Goal: Task Accomplishment & Management: Manage account settings

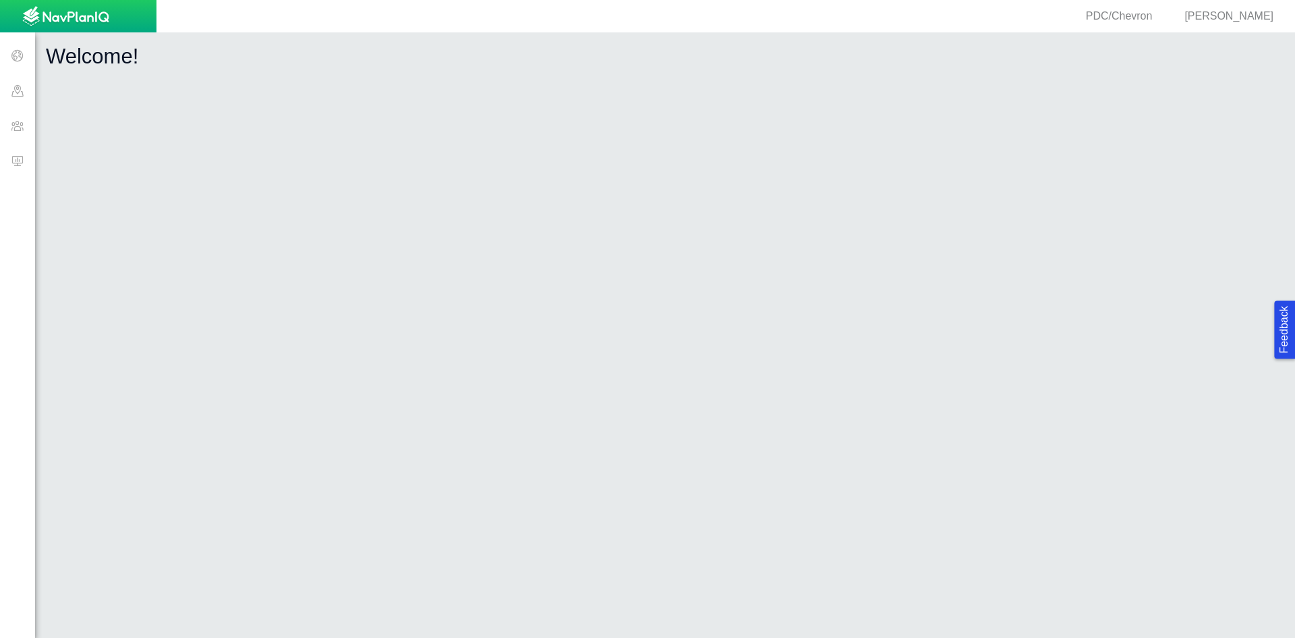
click at [30, 122] on span at bounding box center [17, 125] width 35 height 35
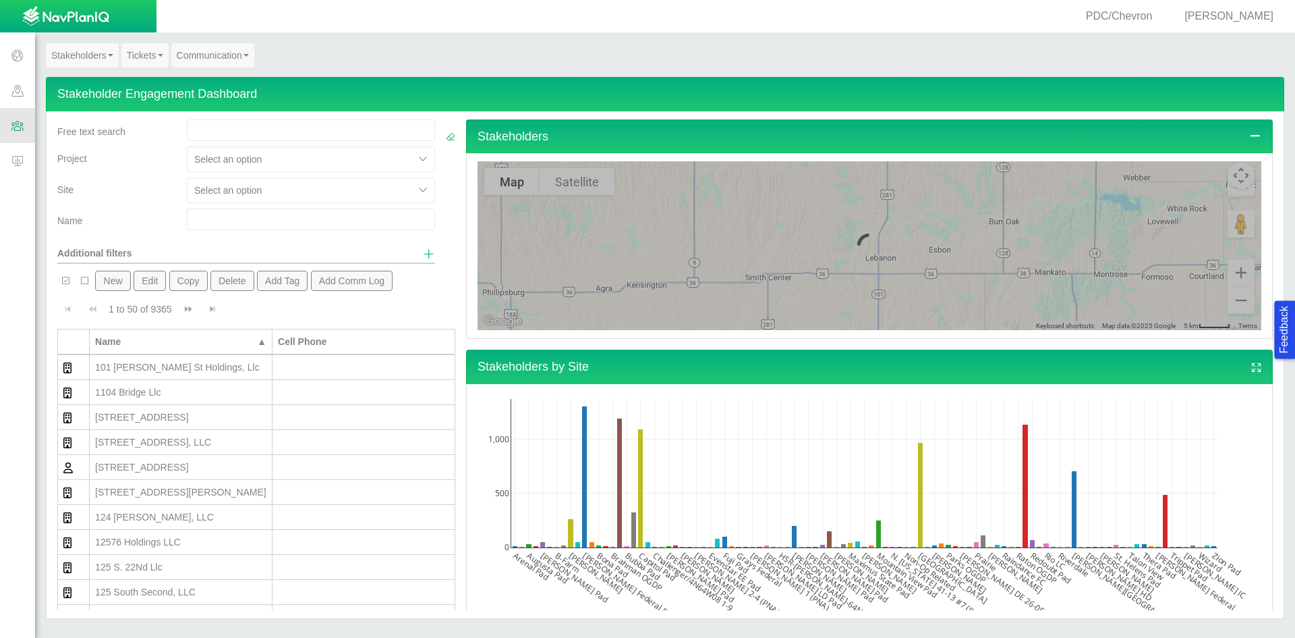
click at [215, 212] on input "text" at bounding box center [311, 219] width 248 height 22
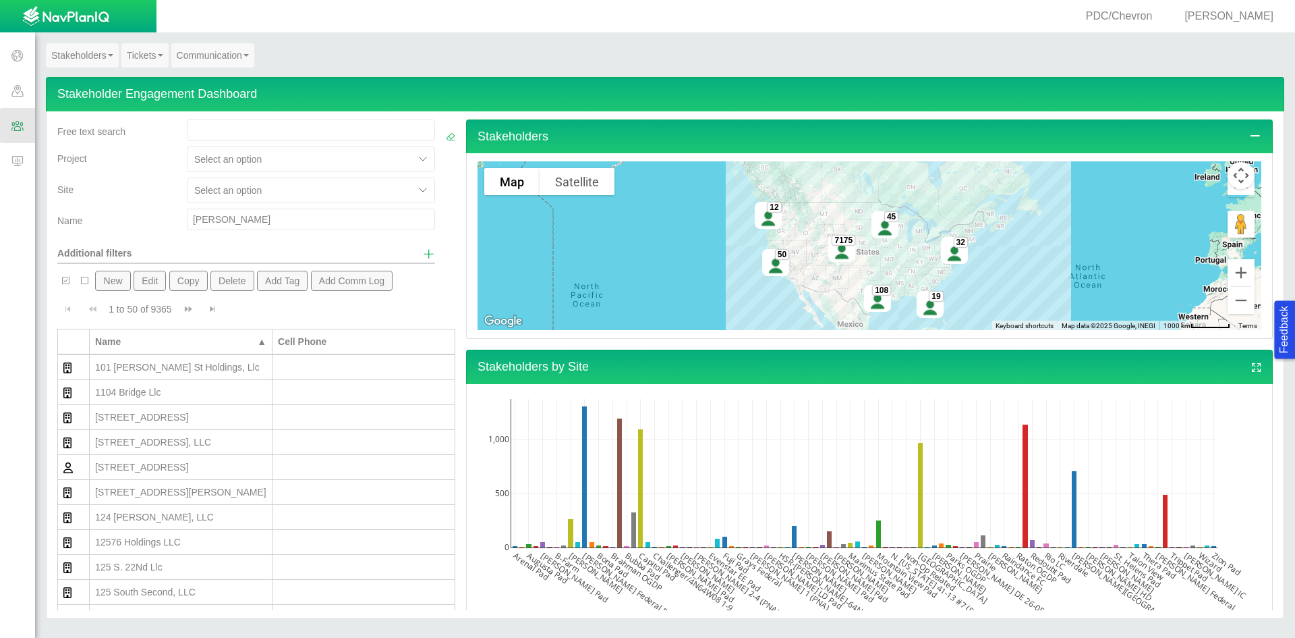
type input "[PERSON_NAME]"
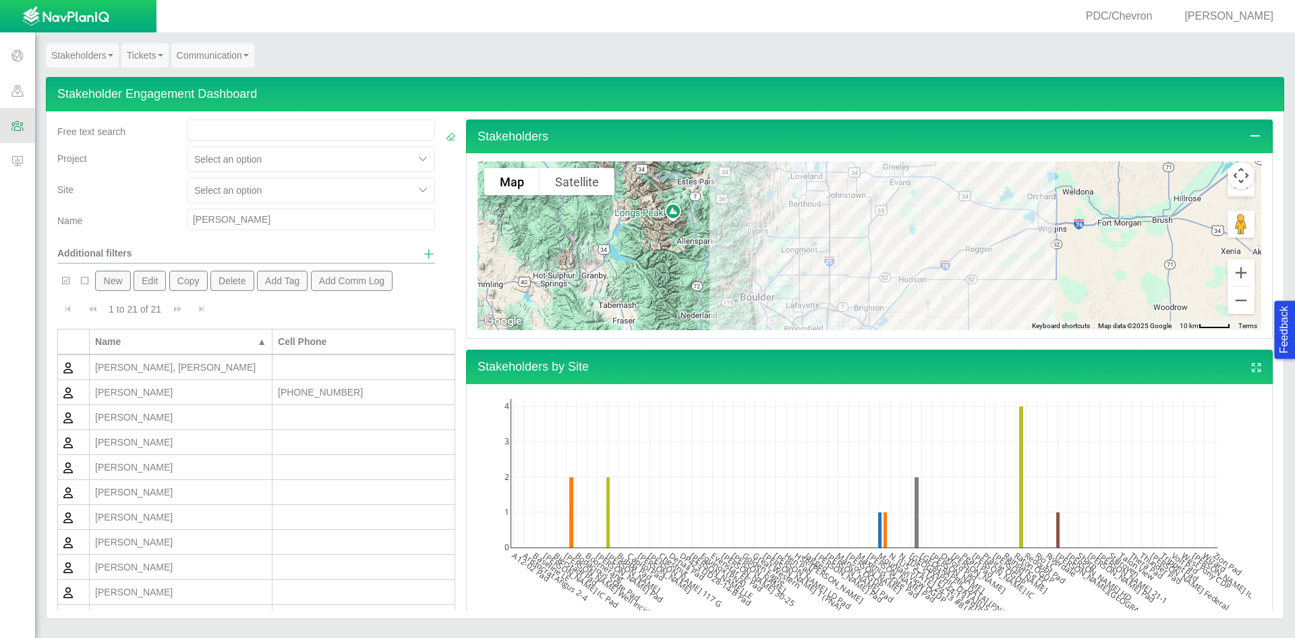
click at [225, 387] on div "[PERSON_NAME]" at bounding box center [180, 391] width 171 height 13
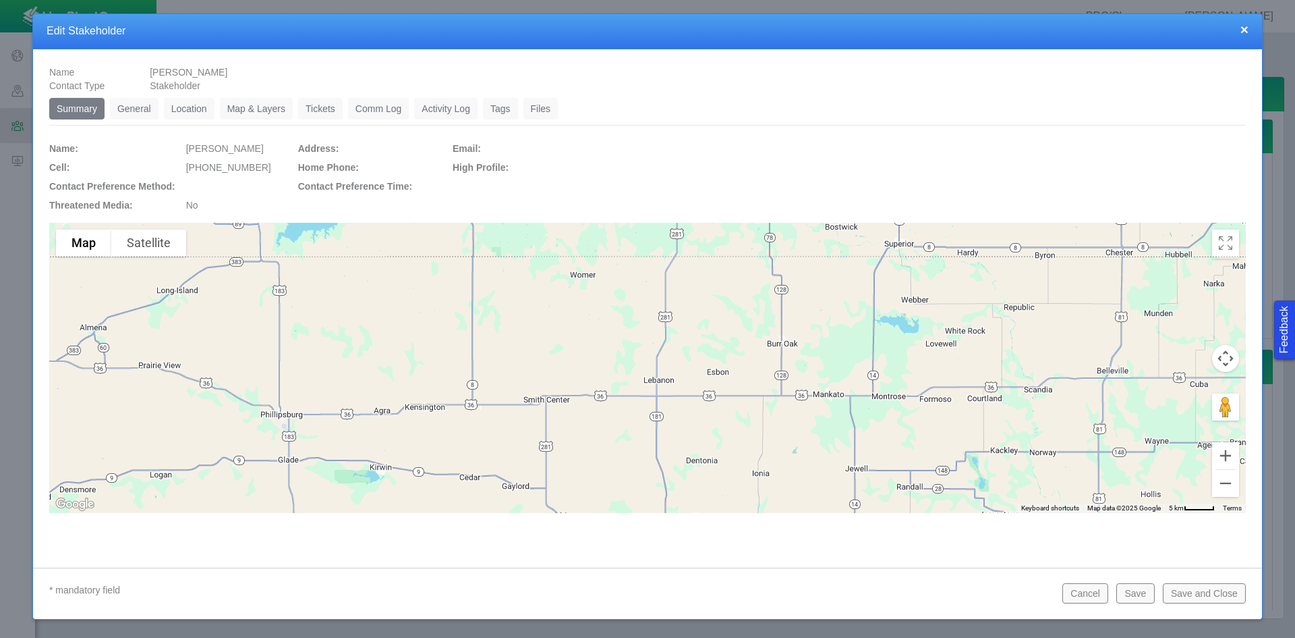
click at [312, 103] on link "Tickets" at bounding box center [320, 109] width 45 height 22
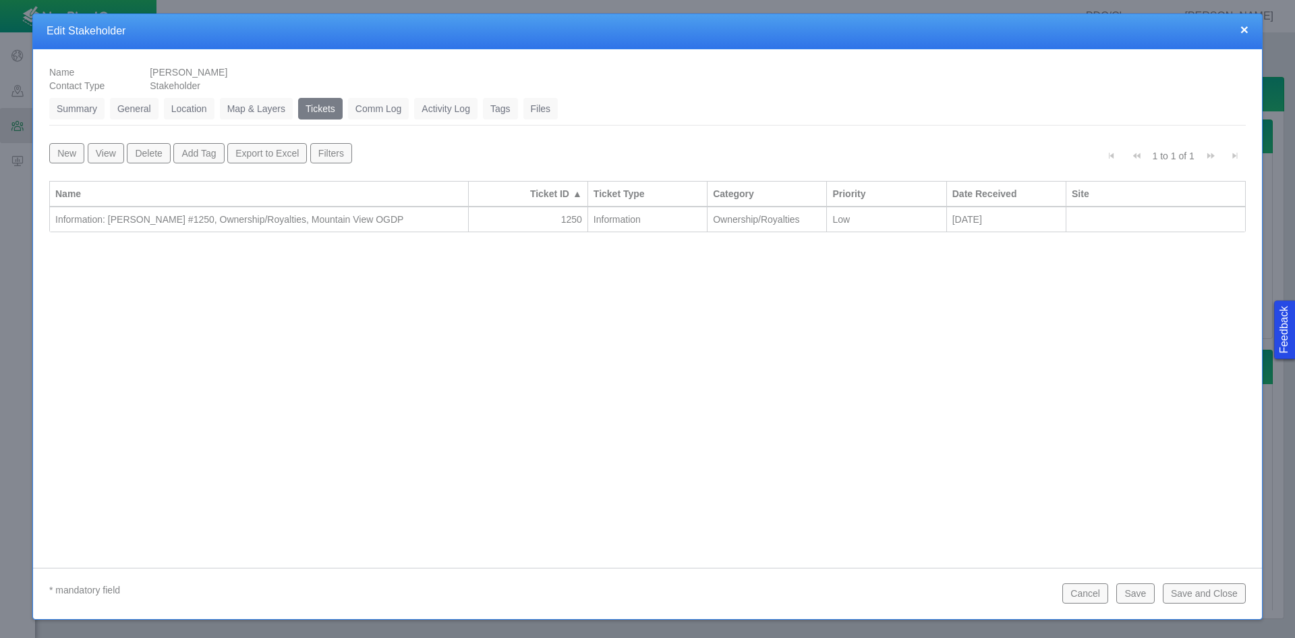
click at [316, 217] on div "Information: [PERSON_NAME] #1250, Ownership/Royalties, Mountain View OGDP" at bounding box center [259, 219] width 408 height 13
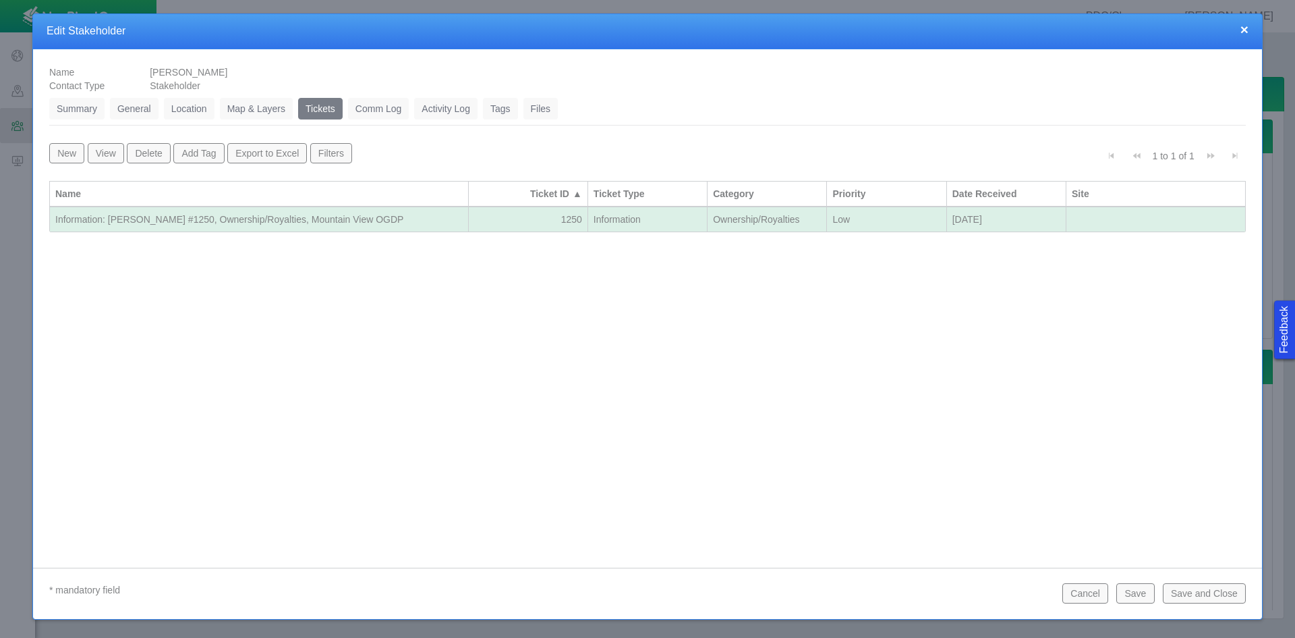
select select "149744687610124333"
select select "150870587516967847"
select select "31806672369092319"
select select "Low"
select select "92605267337849156"
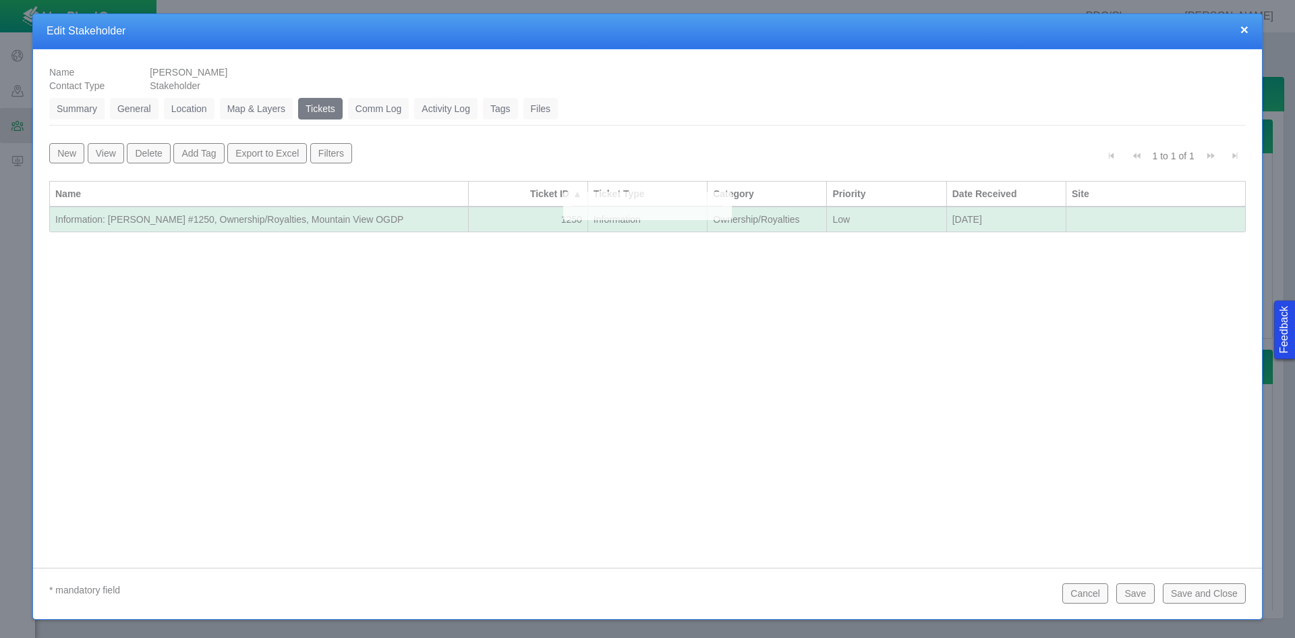
select select "81909218222848354"
select select "155092712167575582"
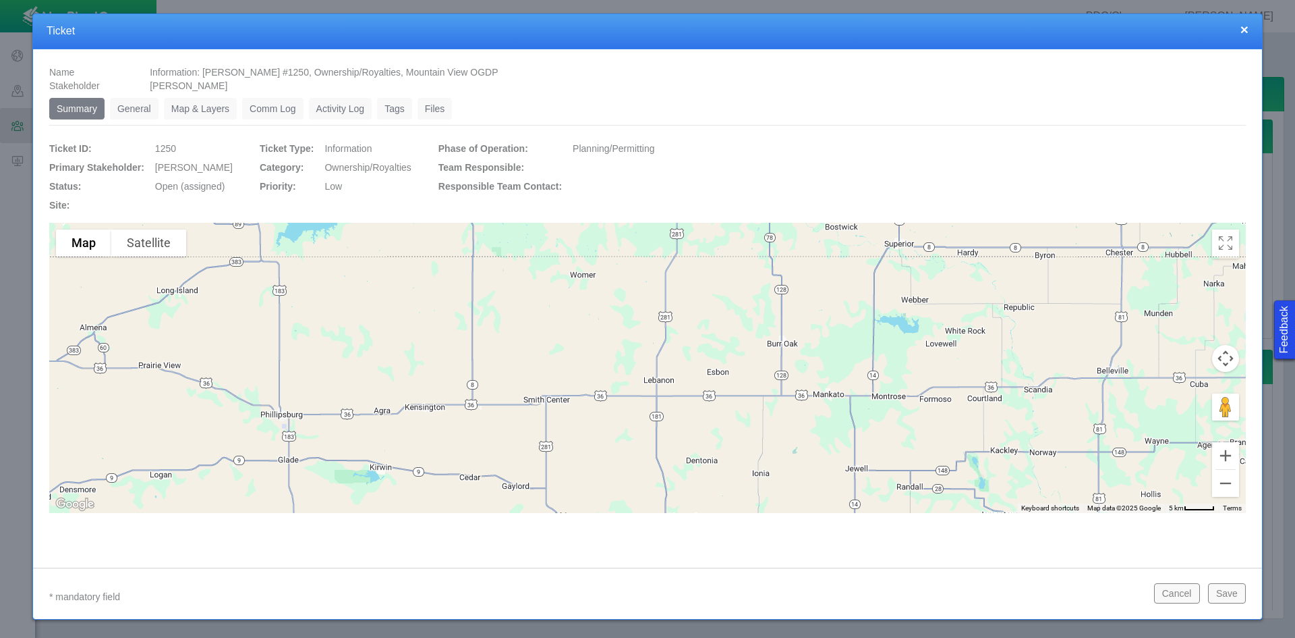
click at [143, 111] on link "General" at bounding box center [134, 109] width 49 height 22
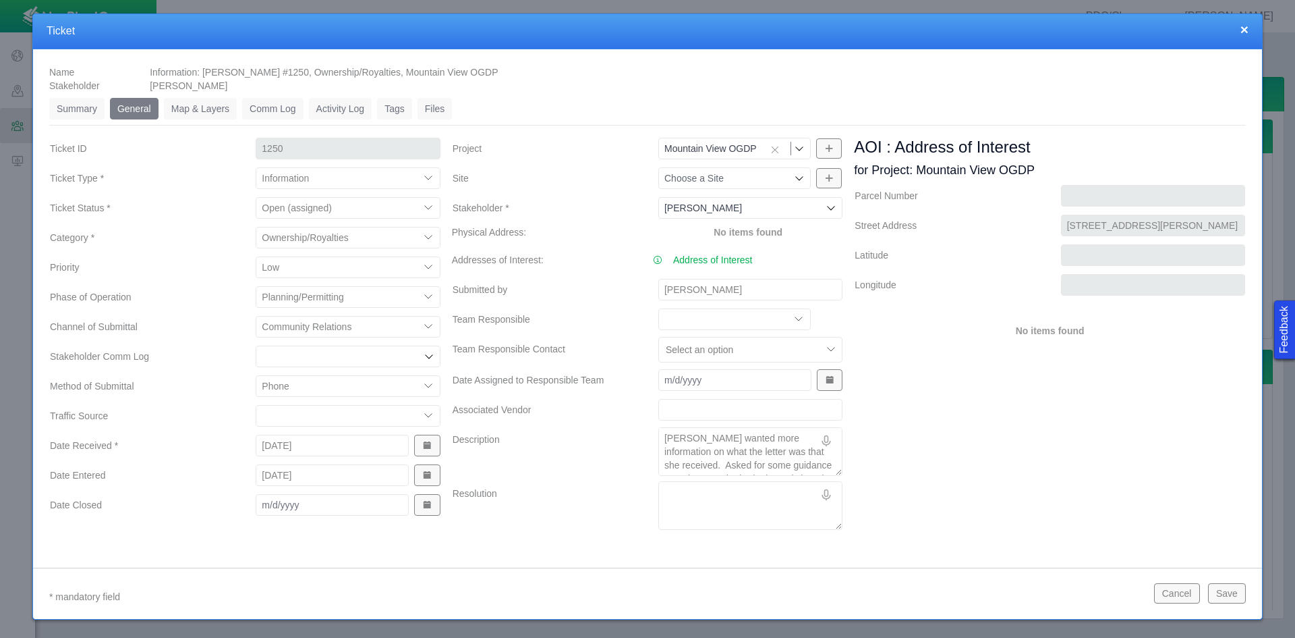
click at [275, 174] on select "Compliment Grievance Grievance Non-Op Information" at bounding box center [348, 178] width 184 height 22
click at [280, 210] on select "Closed (resolved) Closed (unreasonable) Closed (unresolved) Open (assigned) Ope…" at bounding box center [348, 208] width 184 height 22
select select "150870587516967431"
click at [256, 197] on select "Closed (resolved) Closed (unreasonable) Closed (unresolved) Open (assigned) Ope…" at bounding box center [348, 208] width 184 height 22
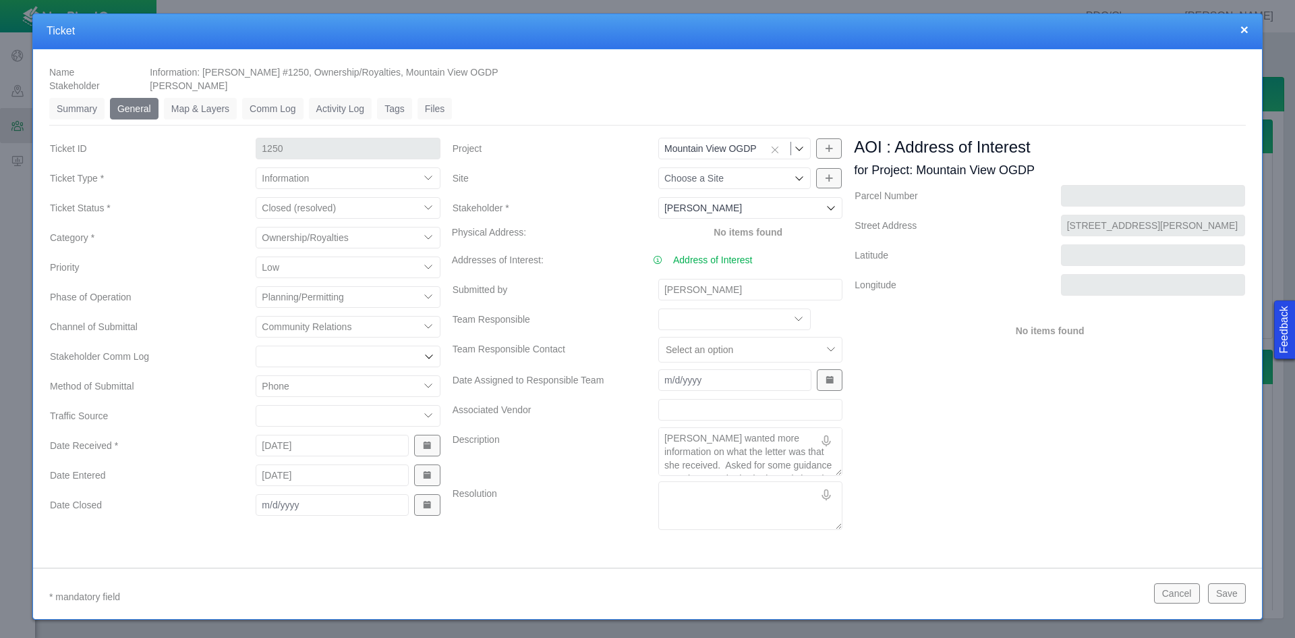
click at [697, 505] on textarea "Resolution" at bounding box center [751, 505] width 184 height 49
type textarea "x"
type textarea "S"
type textarea "x"
type textarea "Se"
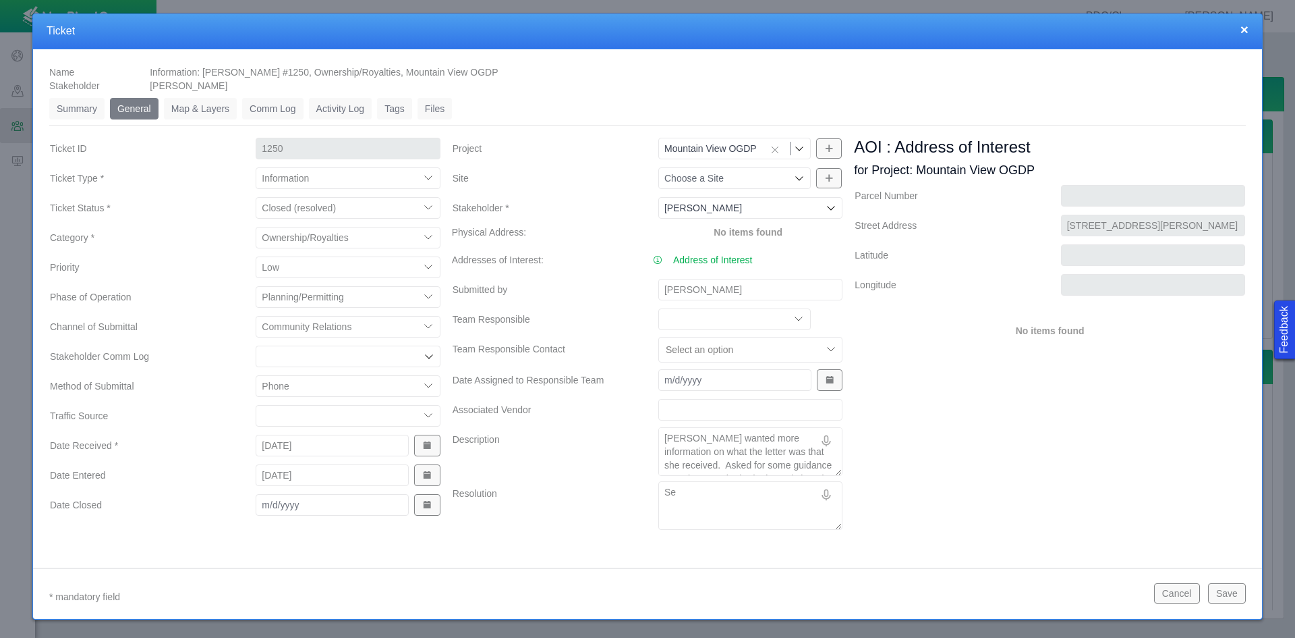
type textarea "x"
type textarea "Set"
type textarea "x"
type textarea "[PERSON_NAME]"
type textarea "x"
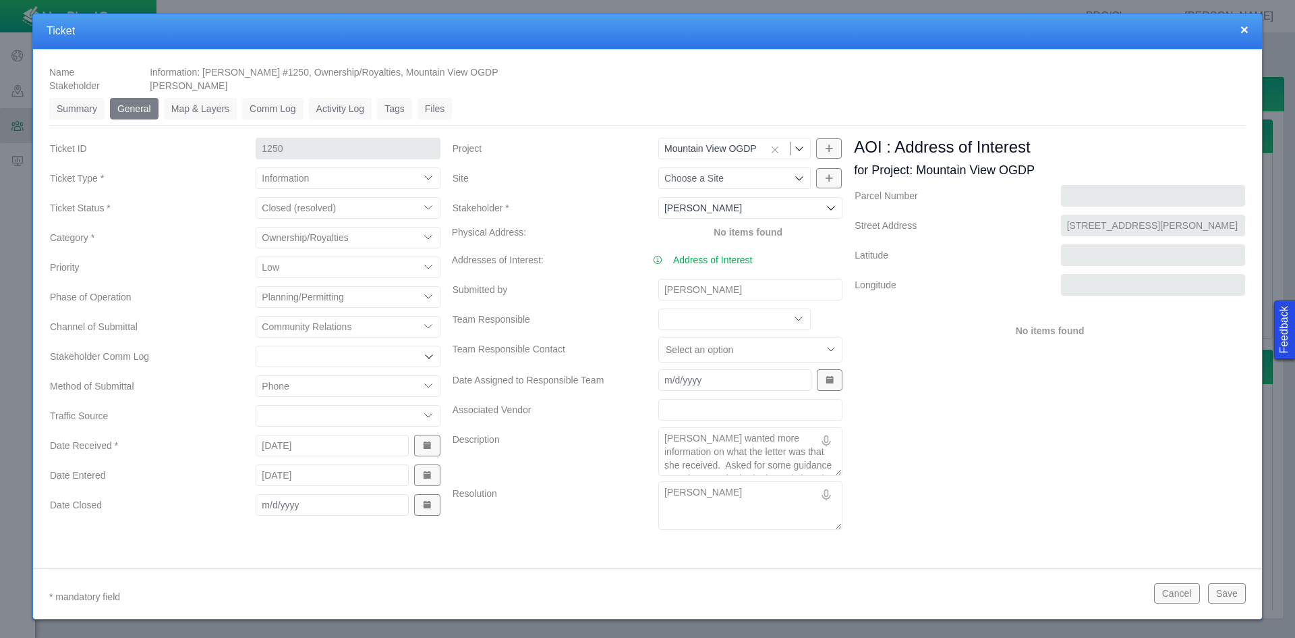
type textarea "[PERSON_NAME]"
type textarea "x"
type textarea "[PERSON_NAME]"
type textarea "x"
type textarea "[PERSON_NAME] re"
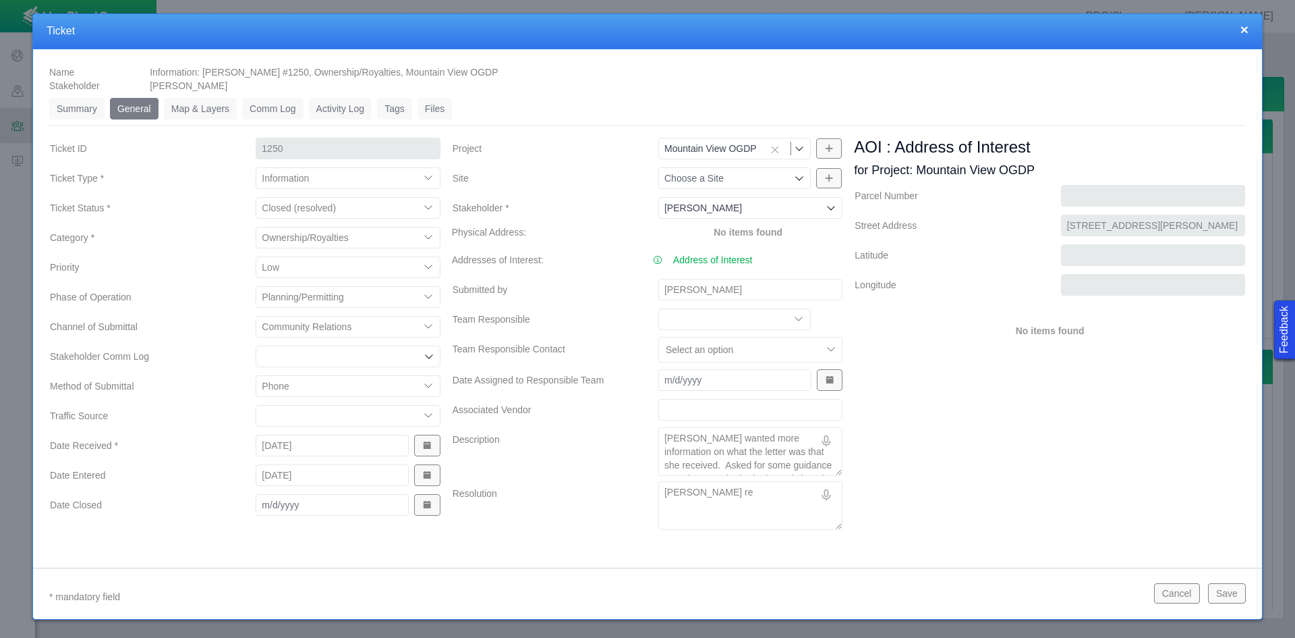
type textarea "x"
type textarea "[PERSON_NAME] ret"
type textarea "x"
type textarea "[PERSON_NAME]"
type textarea "x"
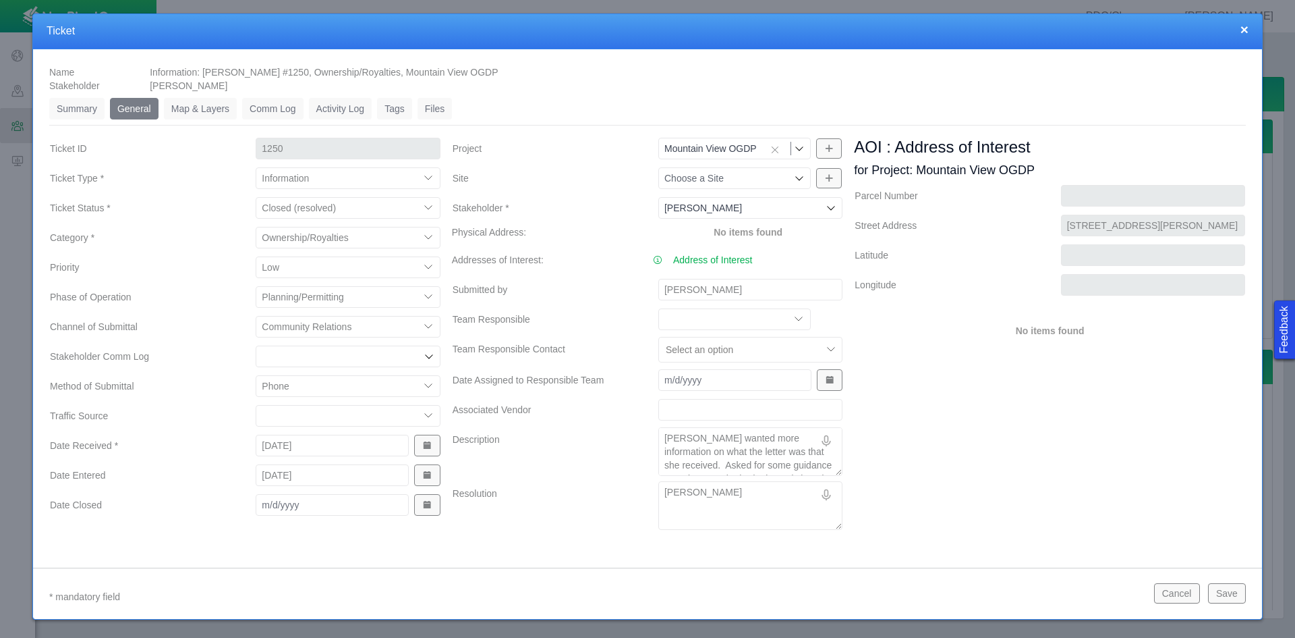
type textarea "[PERSON_NAME]"
type textarea "x"
type textarea "[PERSON_NAME]"
type textarea "x"
type textarea "[PERSON_NAME] retunre"
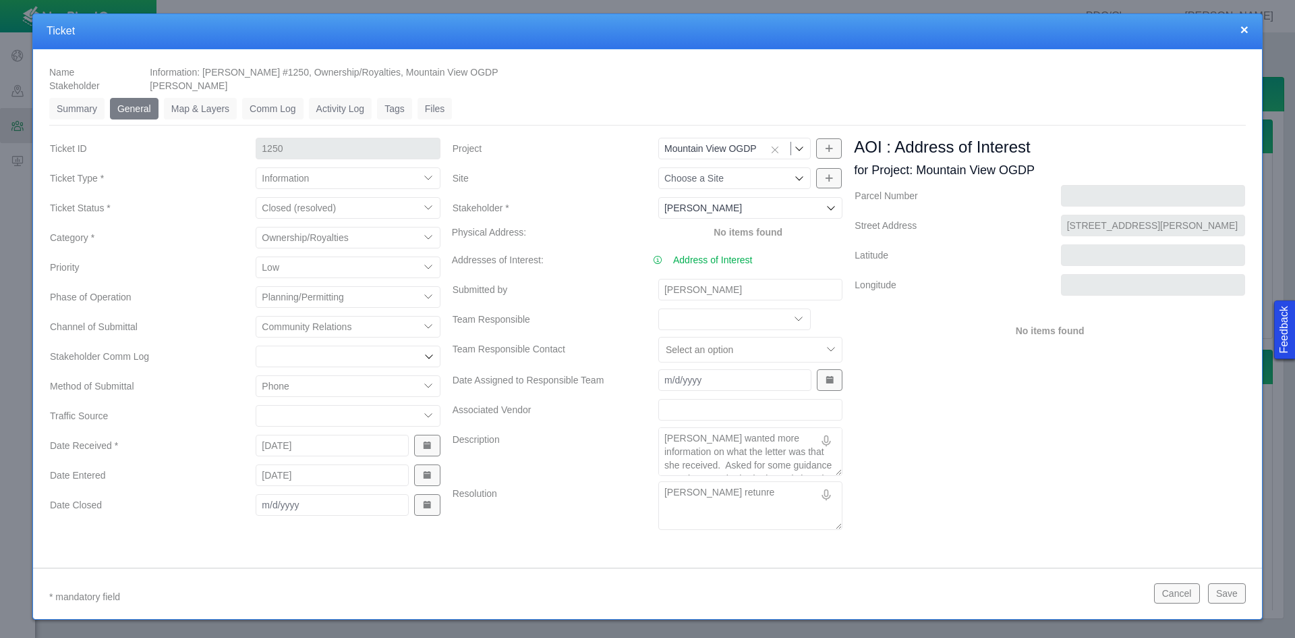
type textarea "x"
type textarea "[PERSON_NAME] retunred"
type textarea "x"
type textarea "[PERSON_NAME] retunred"
type textarea "x"
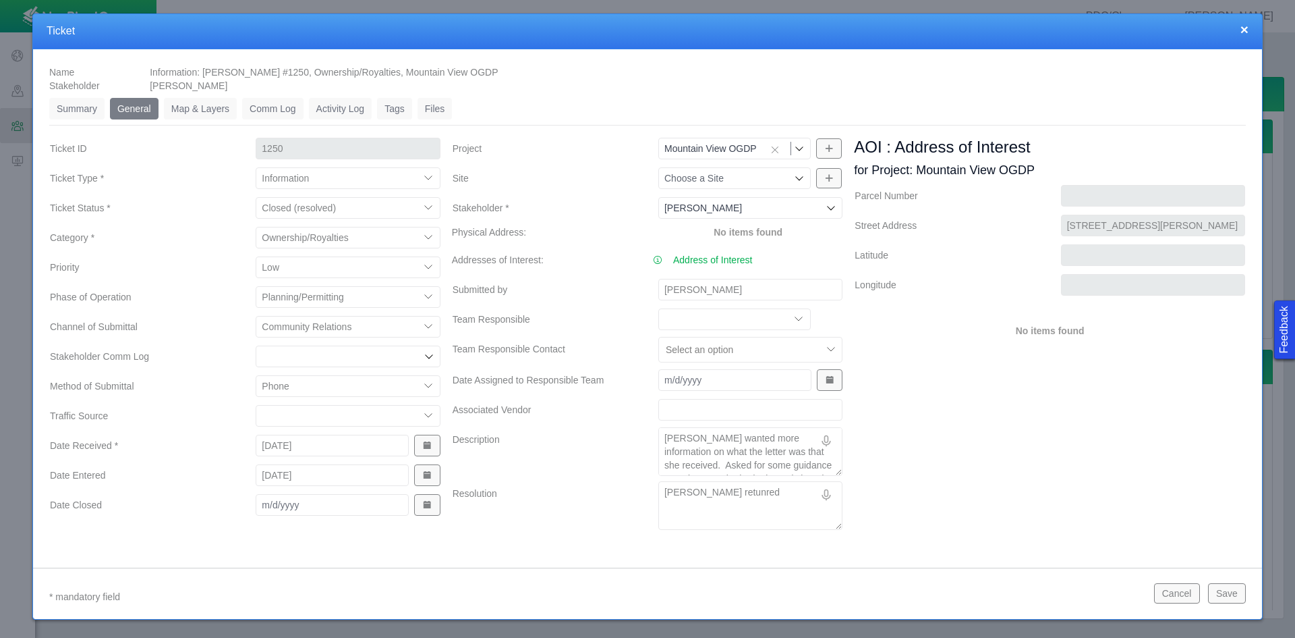
type textarea "[PERSON_NAME] retunre"
type textarea "x"
type textarea "[PERSON_NAME]"
type textarea "x"
type textarea "[PERSON_NAME]"
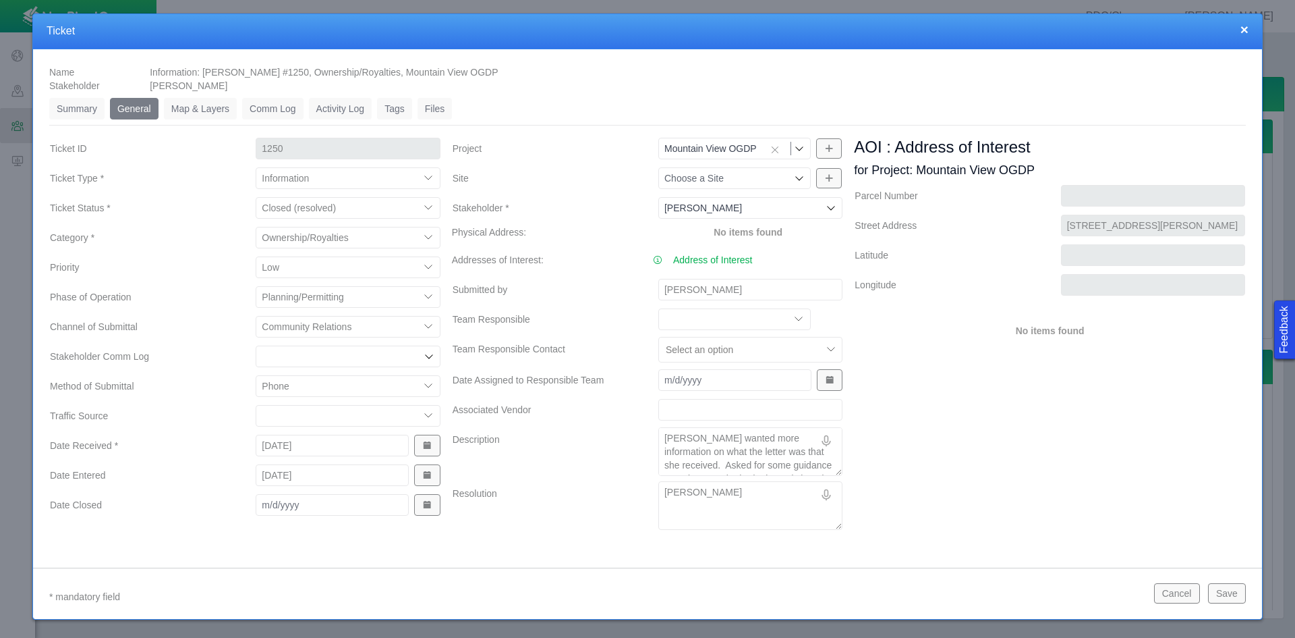
type textarea "x"
type textarea "[PERSON_NAME]"
type textarea "x"
type textarea "[PERSON_NAME] retur"
type textarea "x"
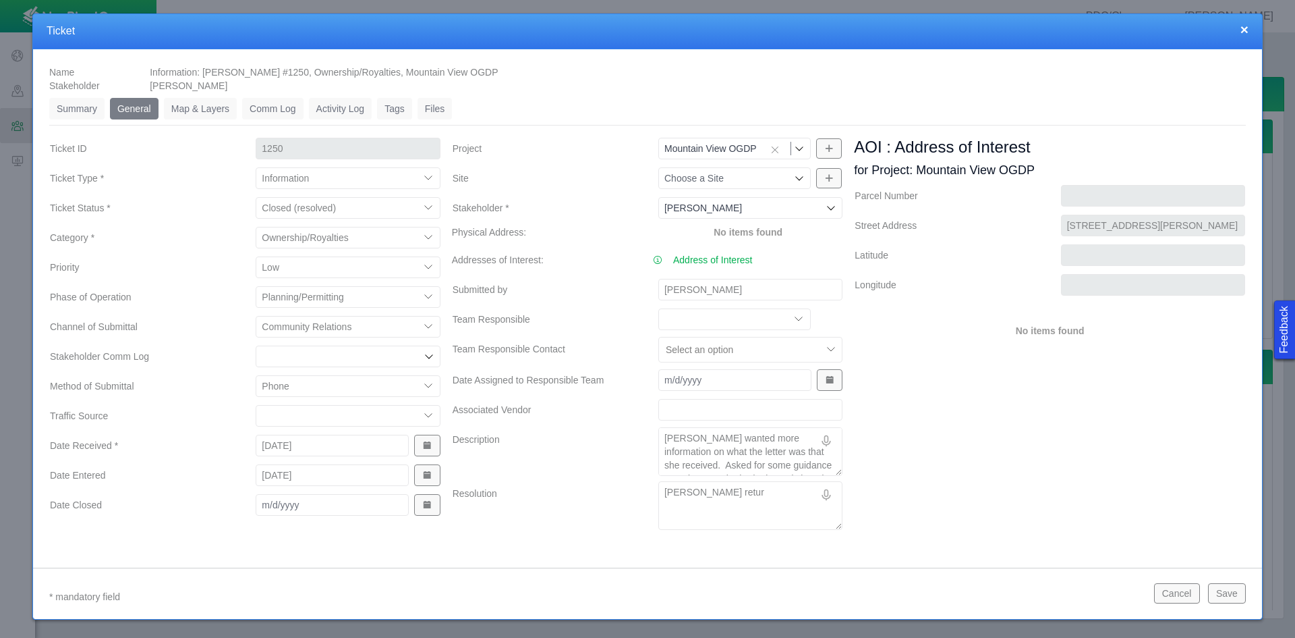
type textarea "[PERSON_NAME] return"
type textarea "x"
type textarea "[PERSON_NAME] returne"
type textarea "x"
type textarea "[PERSON_NAME] returned"
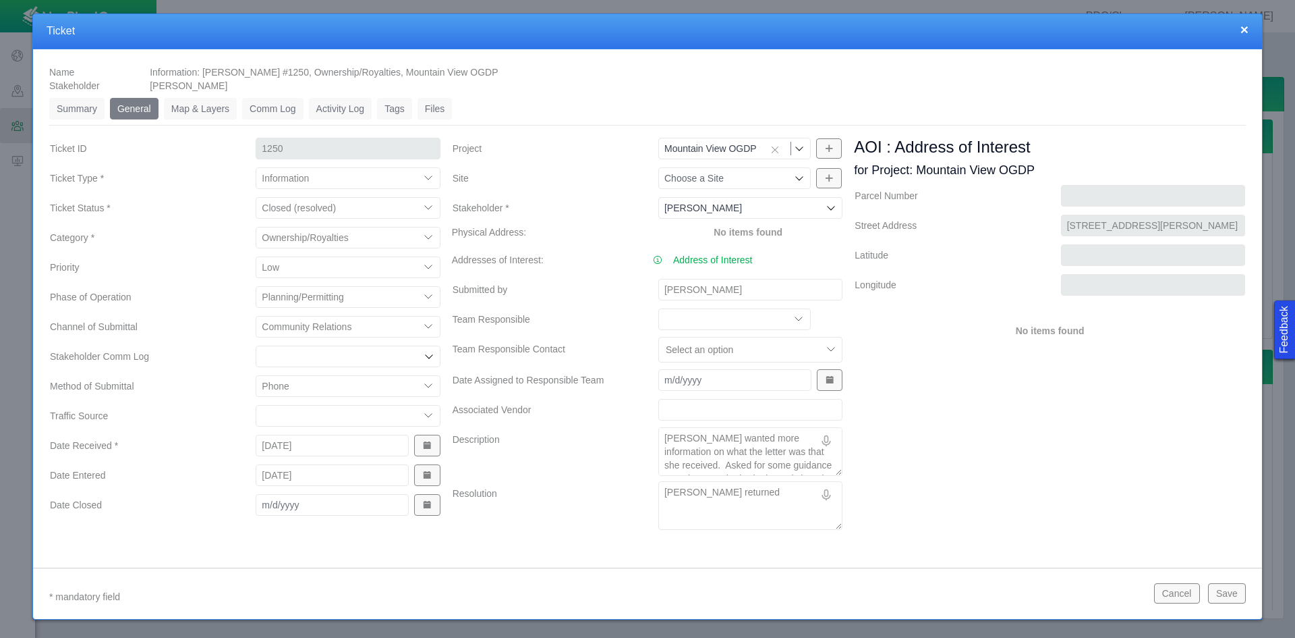
type textarea "x"
type textarea "[PERSON_NAME] returned"
type textarea "x"
type textarea "[PERSON_NAME] returned h"
type textarea "x"
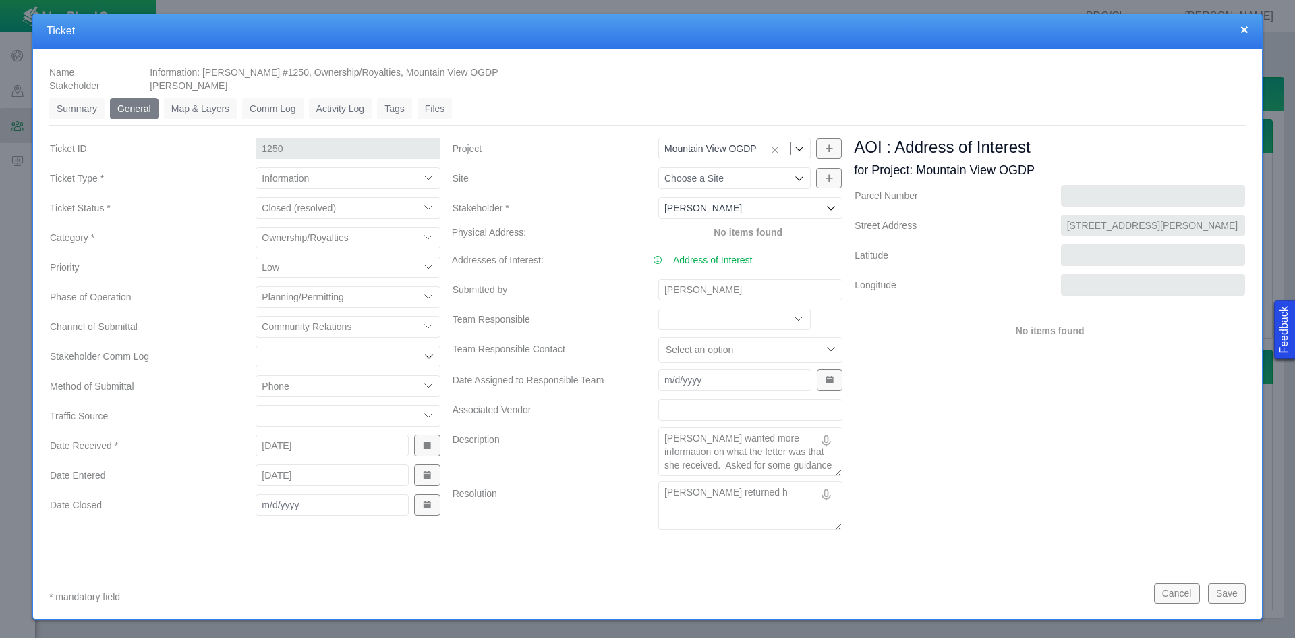
type textarea "[PERSON_NAME] returned he"
type textarea "x"
type textarea "[PERSON_NAME] returned her"
type textarea "x"
type textarea "[PERSON_NAME] returned her"
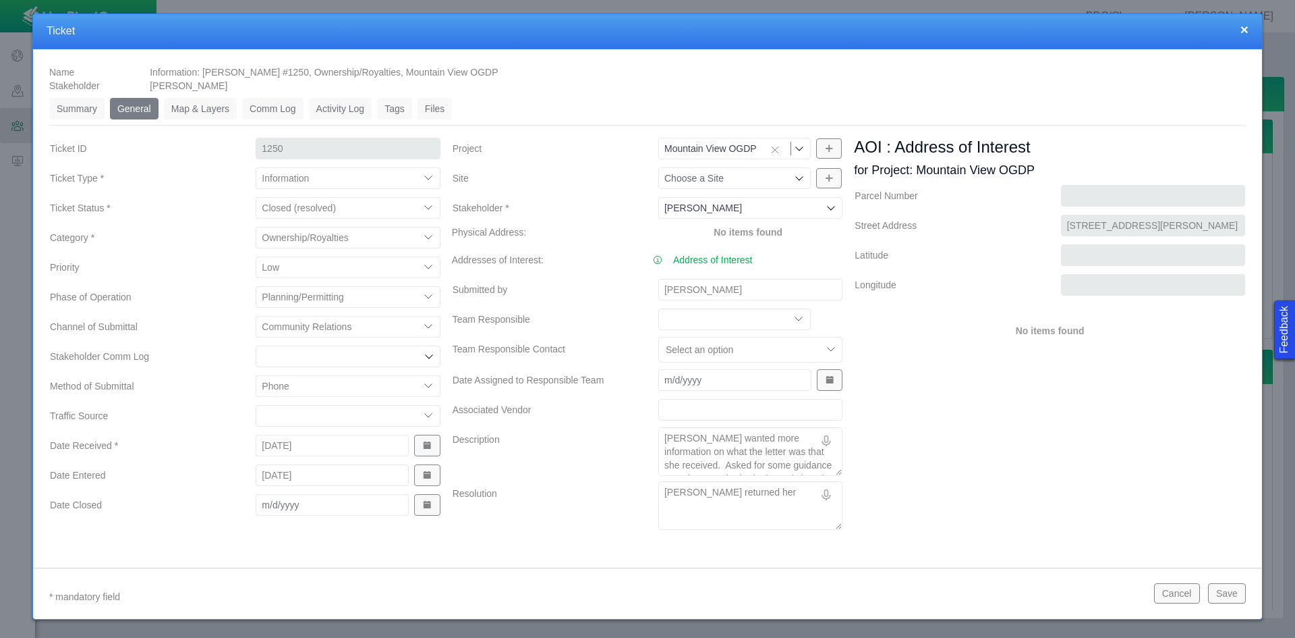
type textarea "x"
type textarea "[PERSON_NAME] returned her c"
type textarea "x"
type textarea "[PERSON_NAME] returned her ca"
type textarea "x"
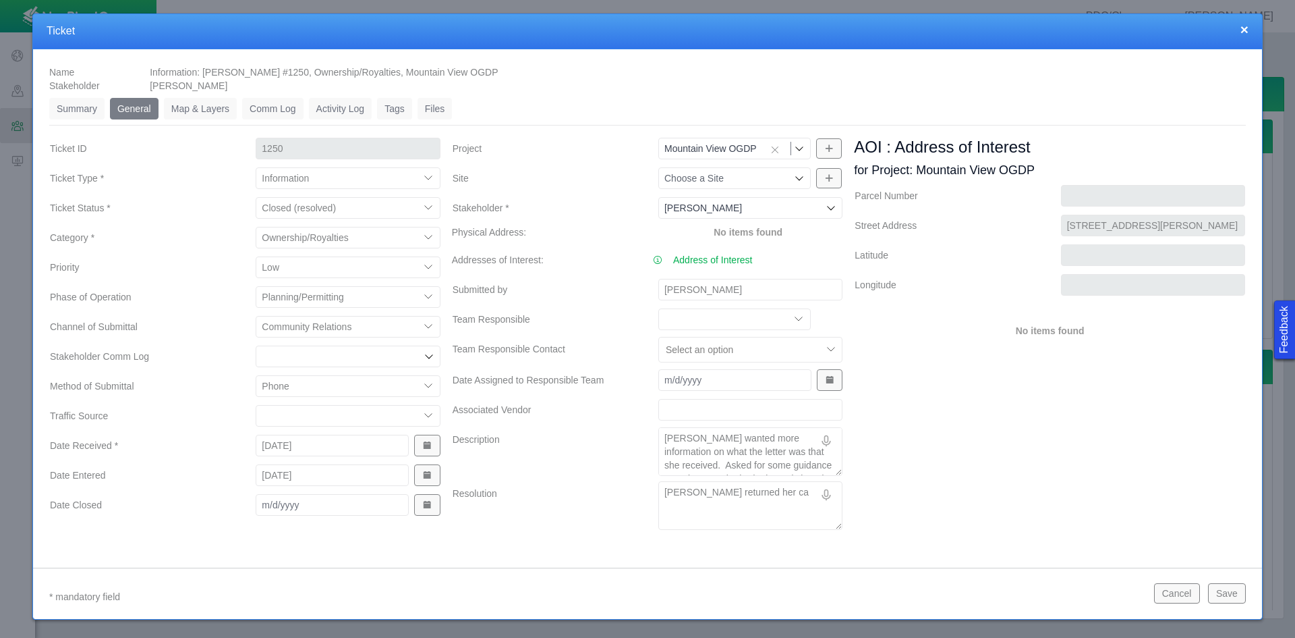
type textarea "[PERSON_NAME] returned her cal"
type textarea "x"
type textarea "[PERSON_NAME] returned her call"
type textarea "x"
type textarea "[PERSON_NAME] returned her call."
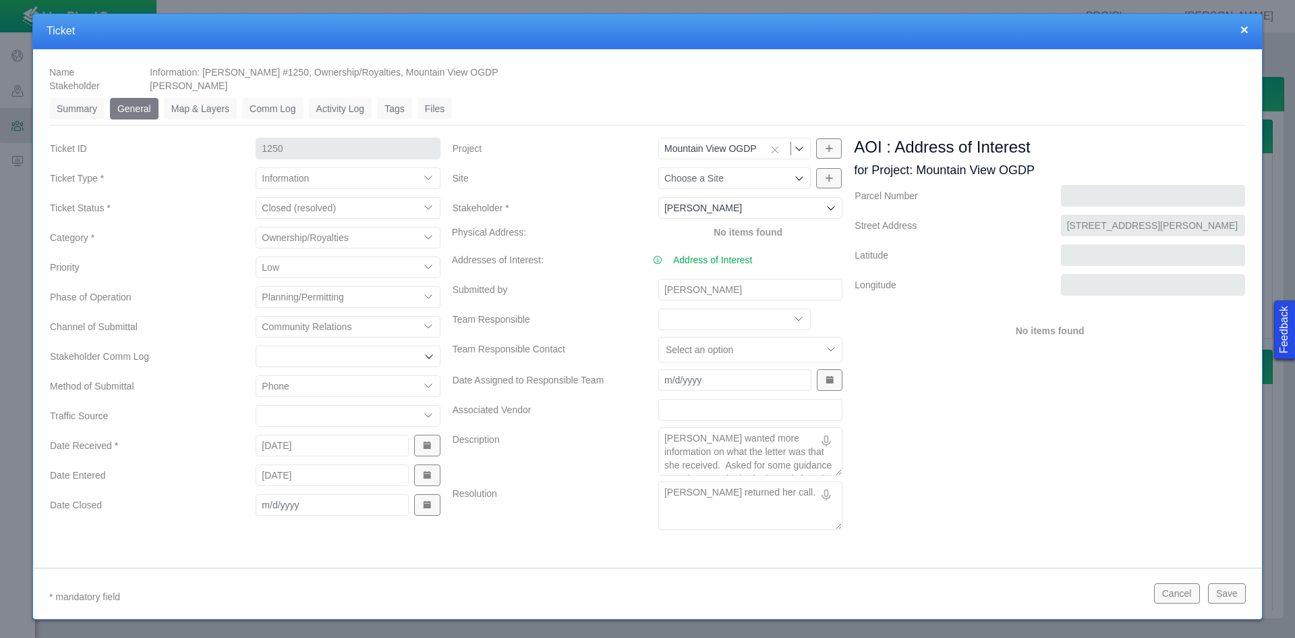
type textarea "x"
type textarea "[PERSON_NAME] returned her call."
click at [422, 509] on span "Show Date Picker" at bounding box center [426, 504] width 9 height 9
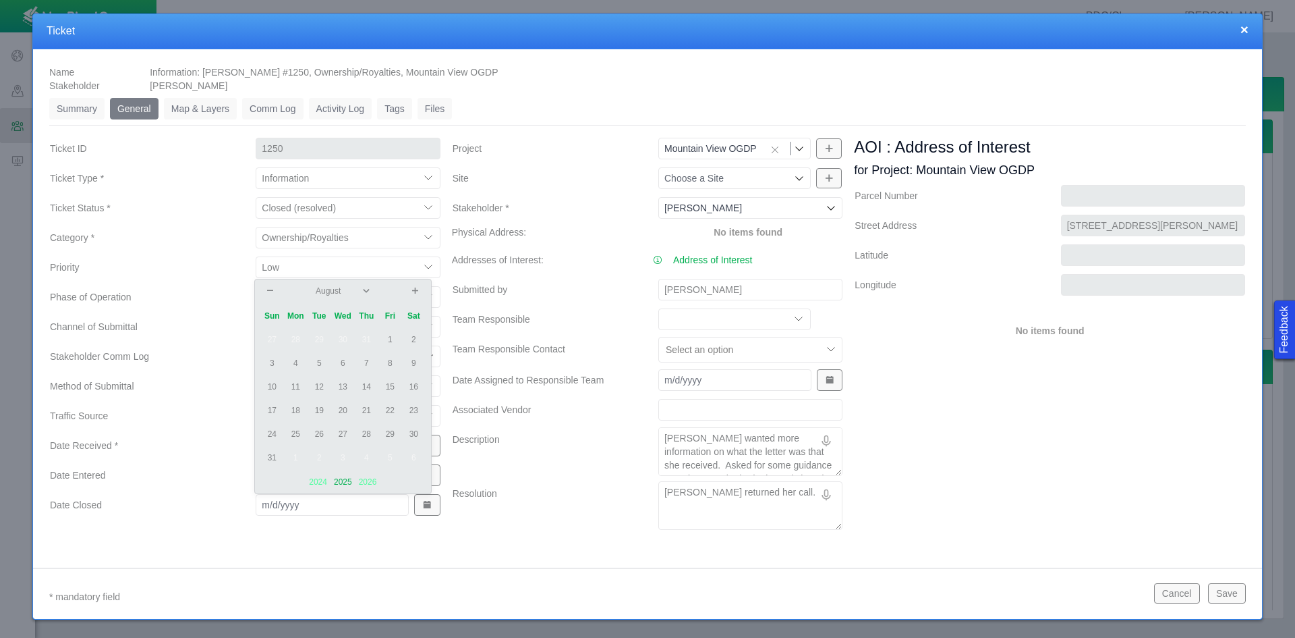
click at [322, 433] on td "26" at bounding box center [320, 434] width 24 height 24
type input "[DATE]"
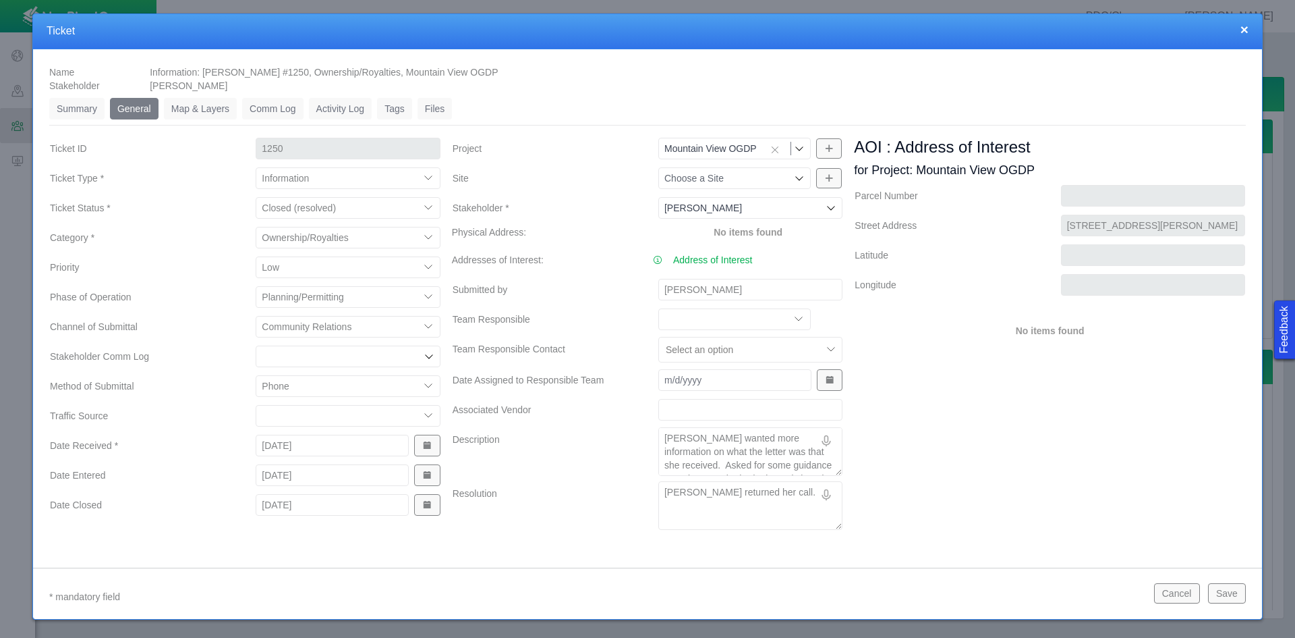
click at [1232, 595] on button "Save" at bounding box center [1227, 593] width 38 height 20
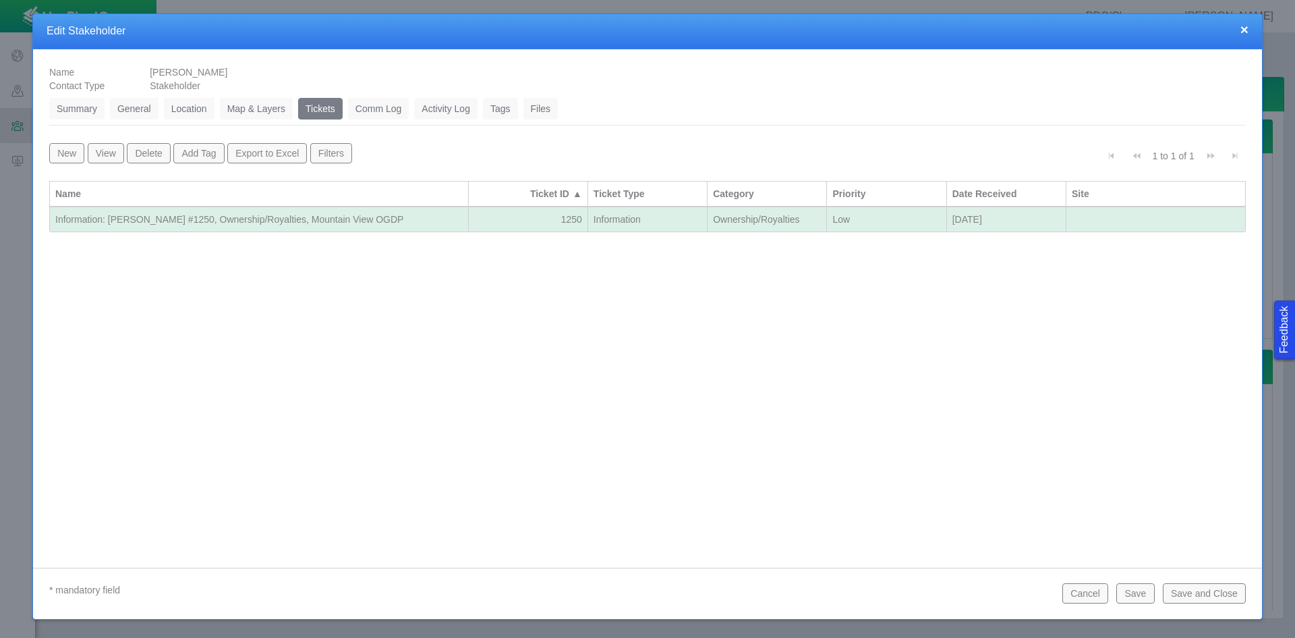
click at [1199, 590] on button "Save and Close" at bounding box center [1204, 593] width 83 height 20
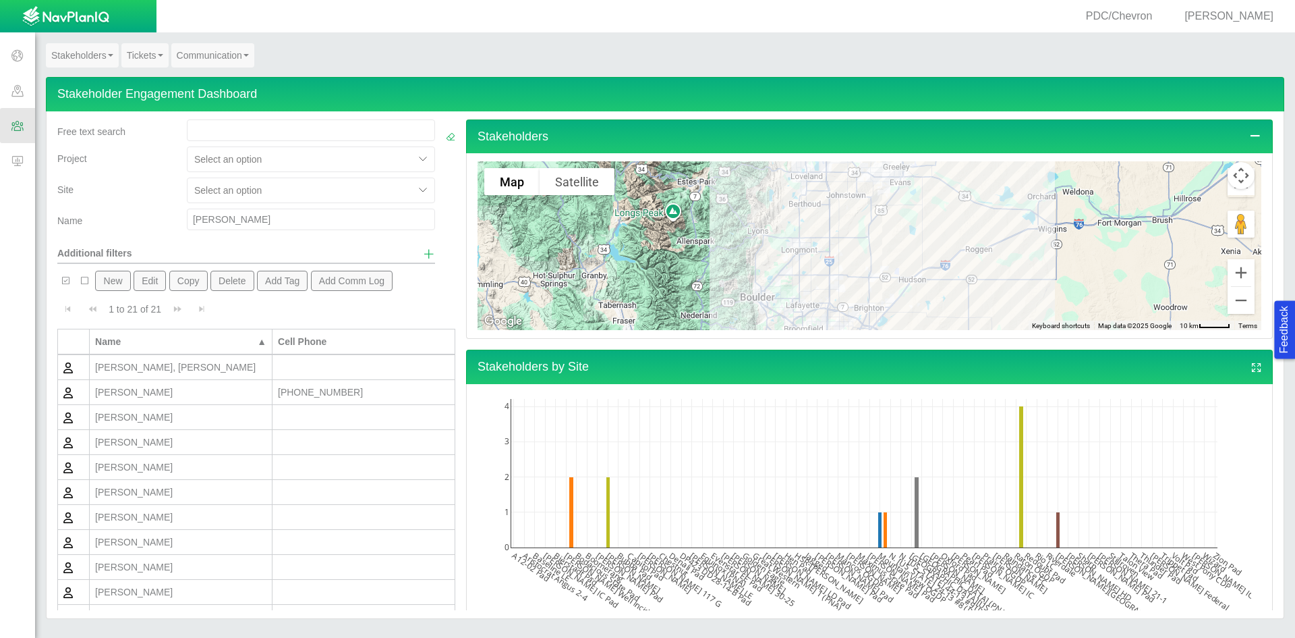
drag, startPoint x: 237, startPoint y: 215, endPoint x: 173, endPoint y: 213, distance: 64.2
click at [177, 213] on div "[PERSON_NAME]" at bounding box center [311, 219] width 269 height 22
type input "[PERSON_NAME]"
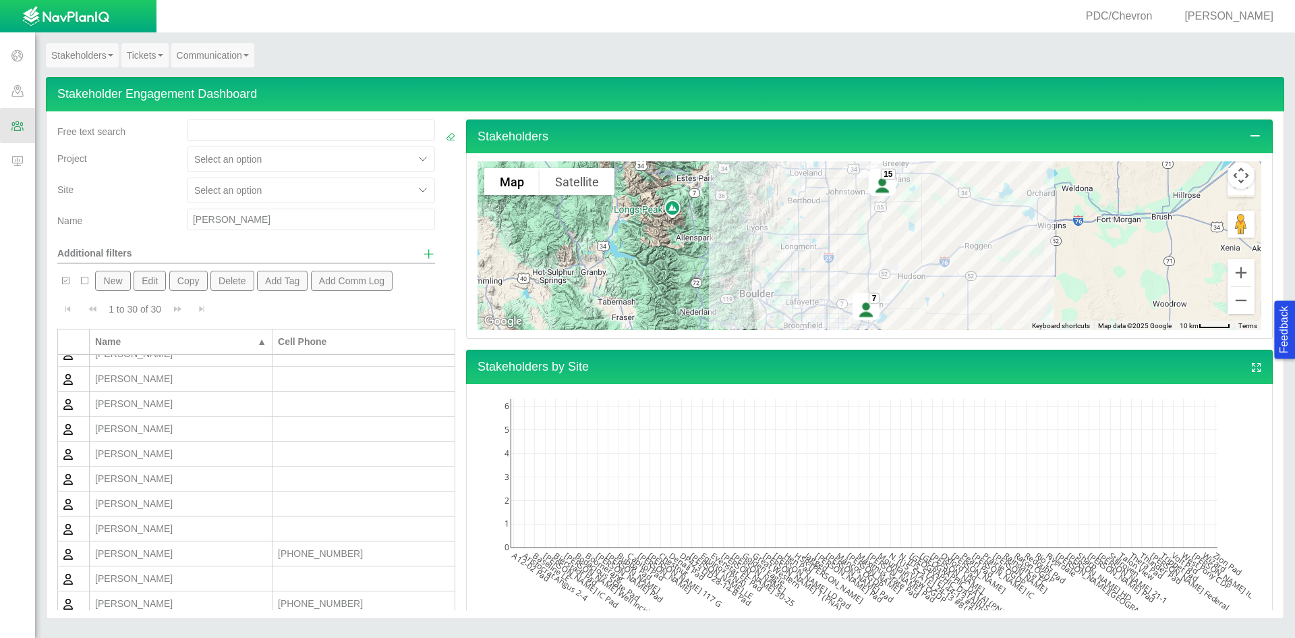
scroll to position [270, 0]
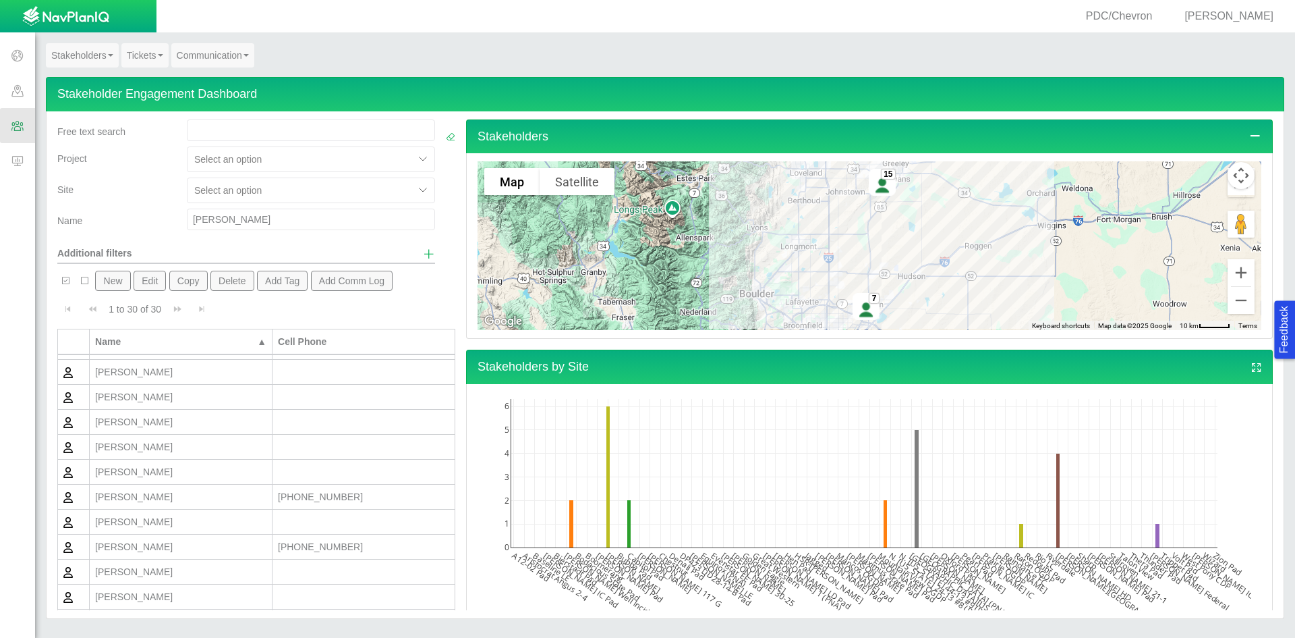
click at [177, 492] on div "[PERSON_NAME]" at bounding box center [180, 496] width 171 height 13
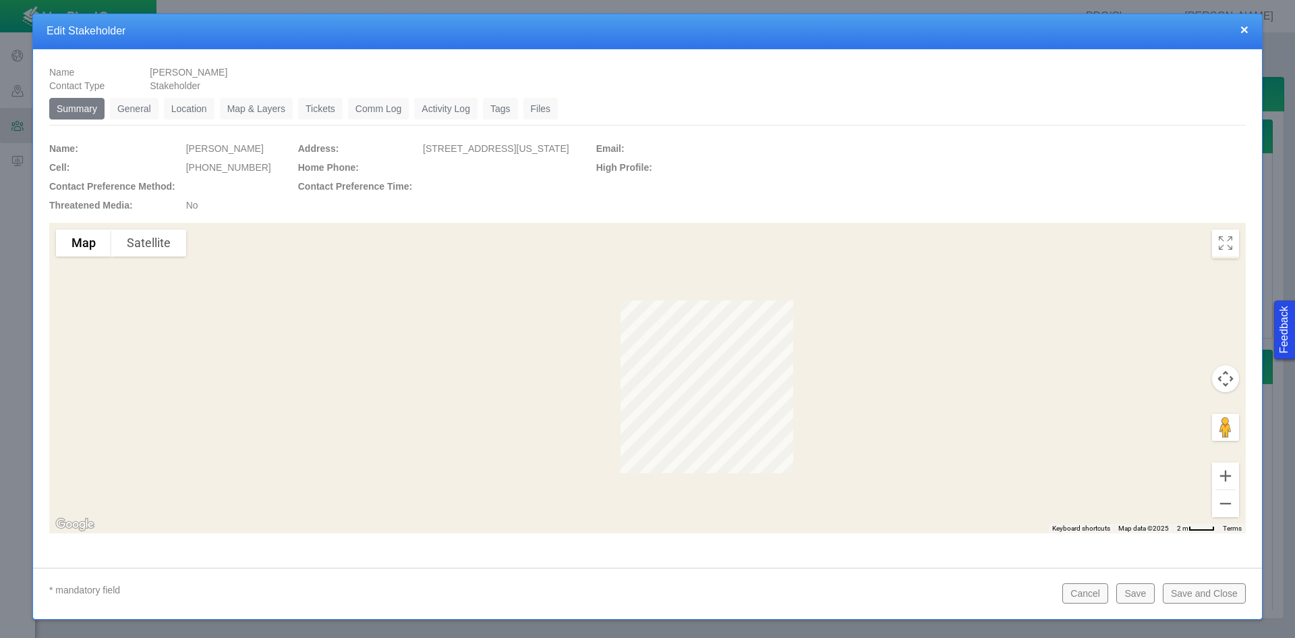
click at [328, 104] on link "Tickets" at bounding box center [320, 109] width 45 height 22
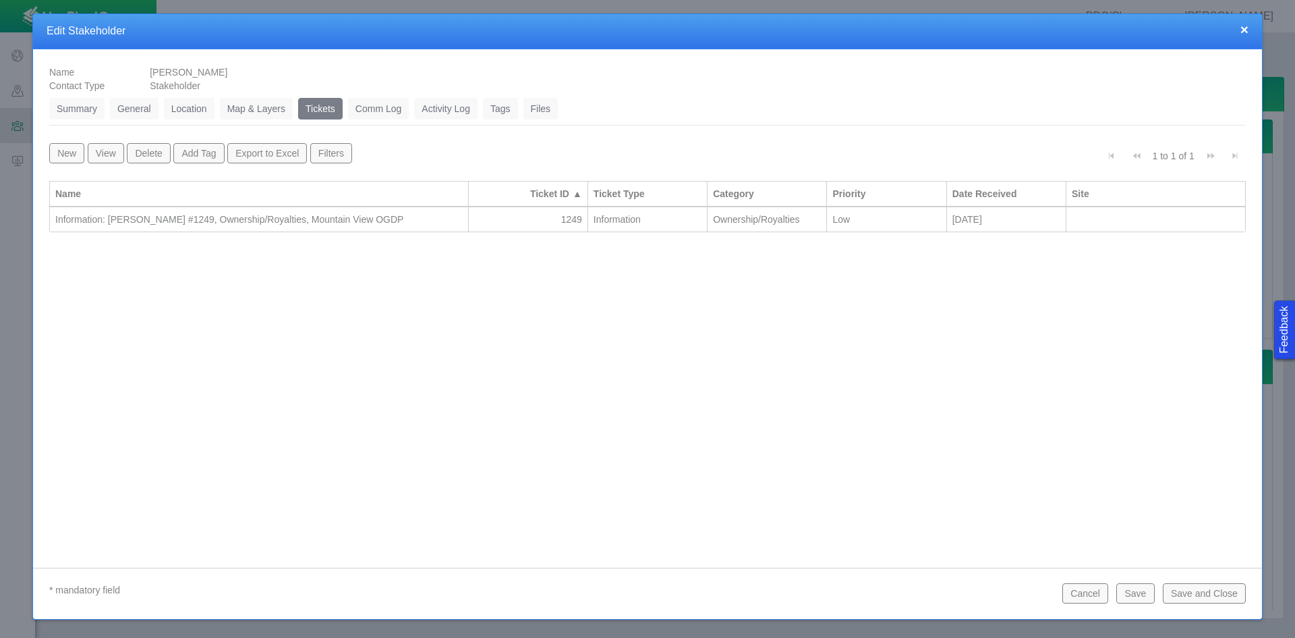
click at [218, 219] on div "Information: [PERSON_NAME] #1249, Ownership/Royalties, Mountain View OGDP" at bounding box center [259, 219] width 408 height 13
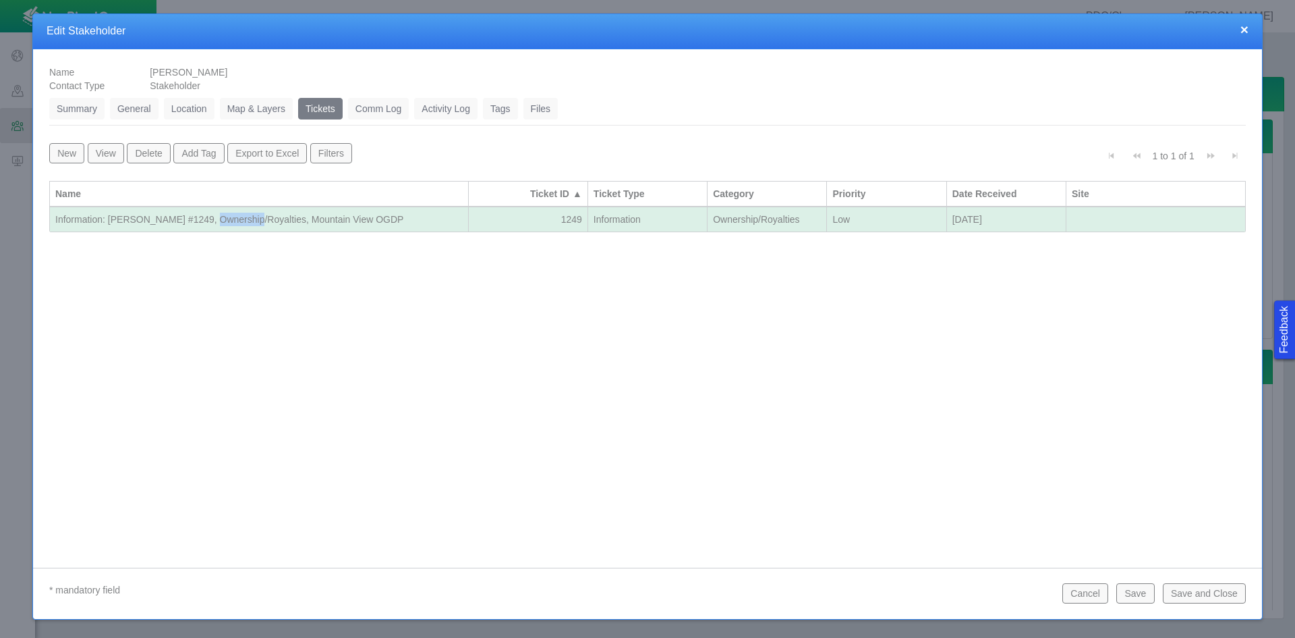
click at [218, 219] on div "Information: [PERSON_NAME] #1249, Ownership/Royalties, Mountain View OGDP" at bounding box center [259, 219] width 408 height 13
type textarea "x"
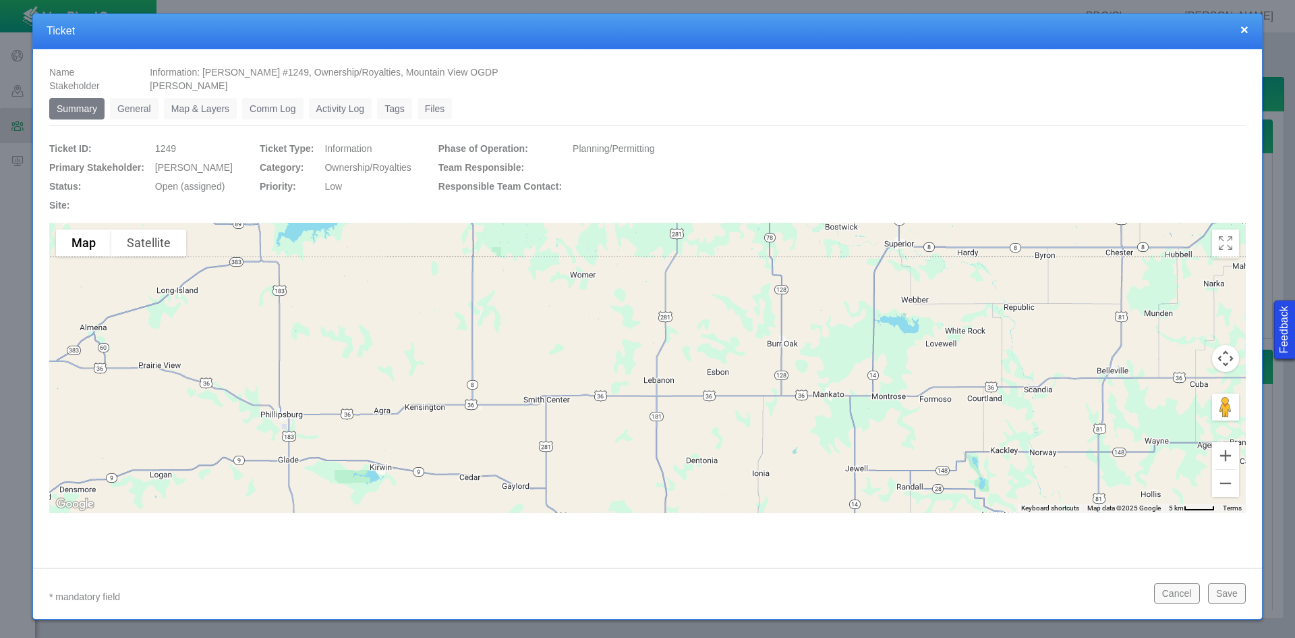
click at [143, 109] on link "General" at bounding box center [134, 109] width 49 height 22
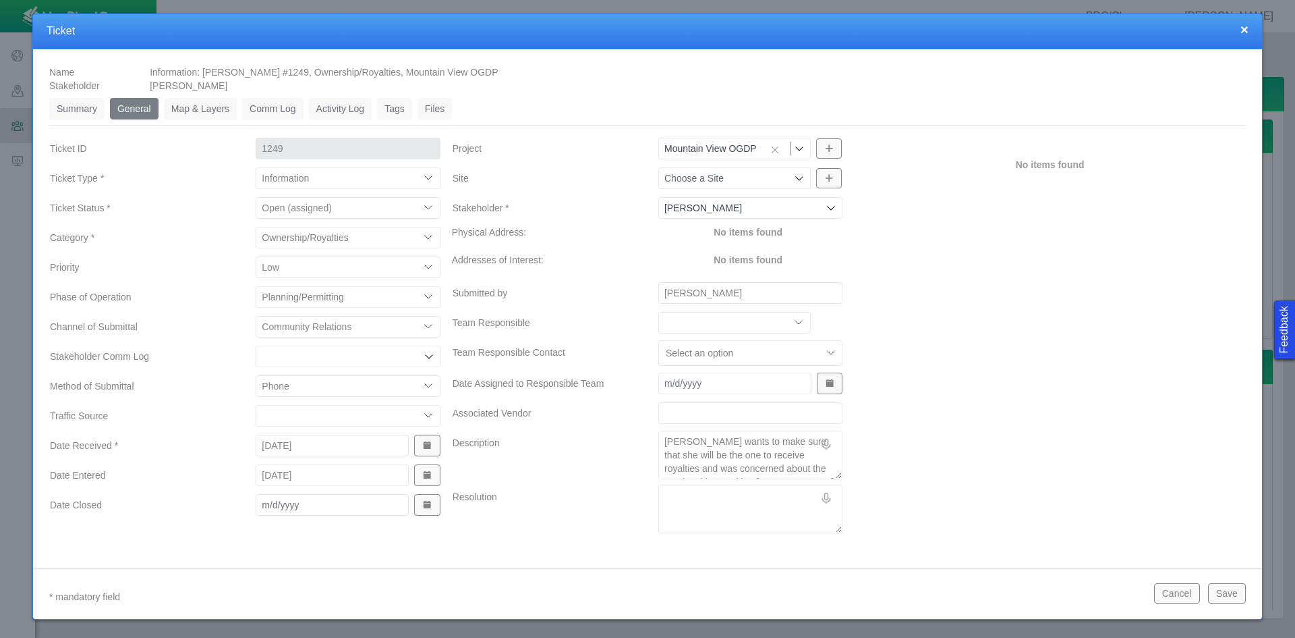
click at [331, 214] on select "Closed (resolved) Closed (unreasonable) Closed (unresolved) Open (assigned) Ope…" at bounding box center [348, 208] width 184 height 22
select select "150870587516967431"
click at [256, 197] on select "Closed (resolved) Closed (unreasonable) Closed (unresolved) Open (assigned) Ope…" at bounding box center [348, 208] width 184 height 22
click at [424, 505] on span "Show Date Picker" at bounding box center [426, 504] width 9 height 9
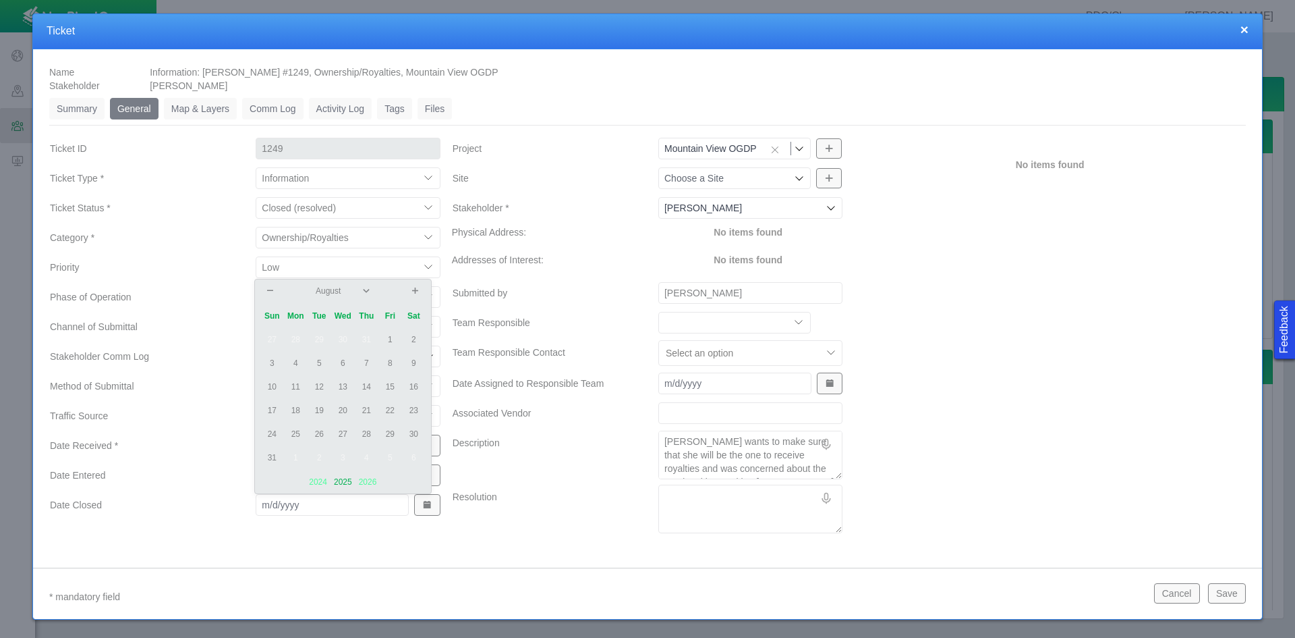
click at [321, 434] on td "26" at bounding box center [320, 434] width 24 height 24
type input "[DATE]"
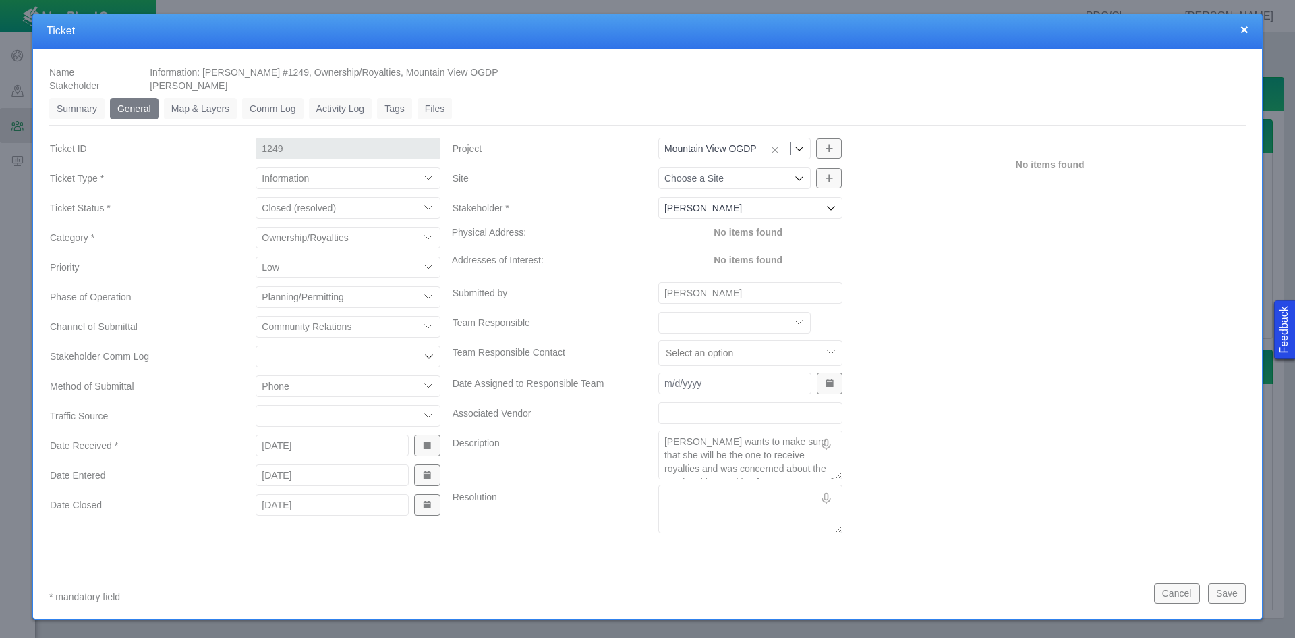
click at [735, 509] on textarea "Resolution" at bounding box center [751, 508] width 184 height 49
type textarea "x"
type textarea "S"
type textarea "x"
type textarea "Se"
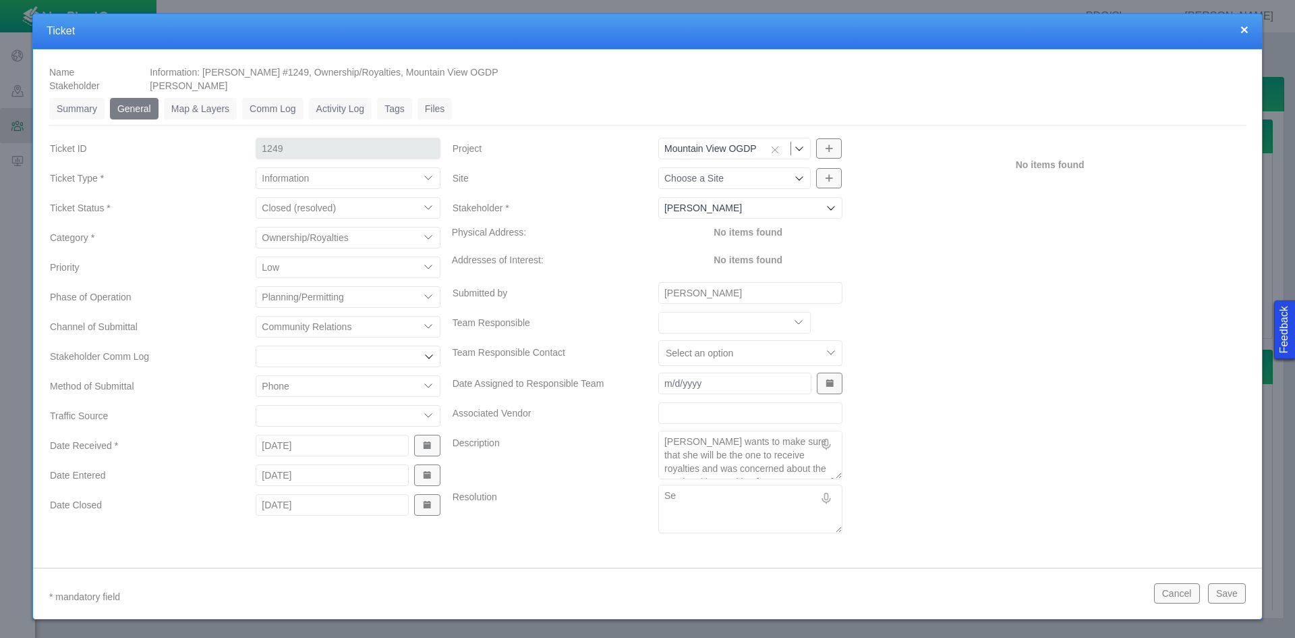
type textarea "x"
type textarea "Set"
type textarea "x"
type textarea "[PERSON_NAME]"
type textarea "x"
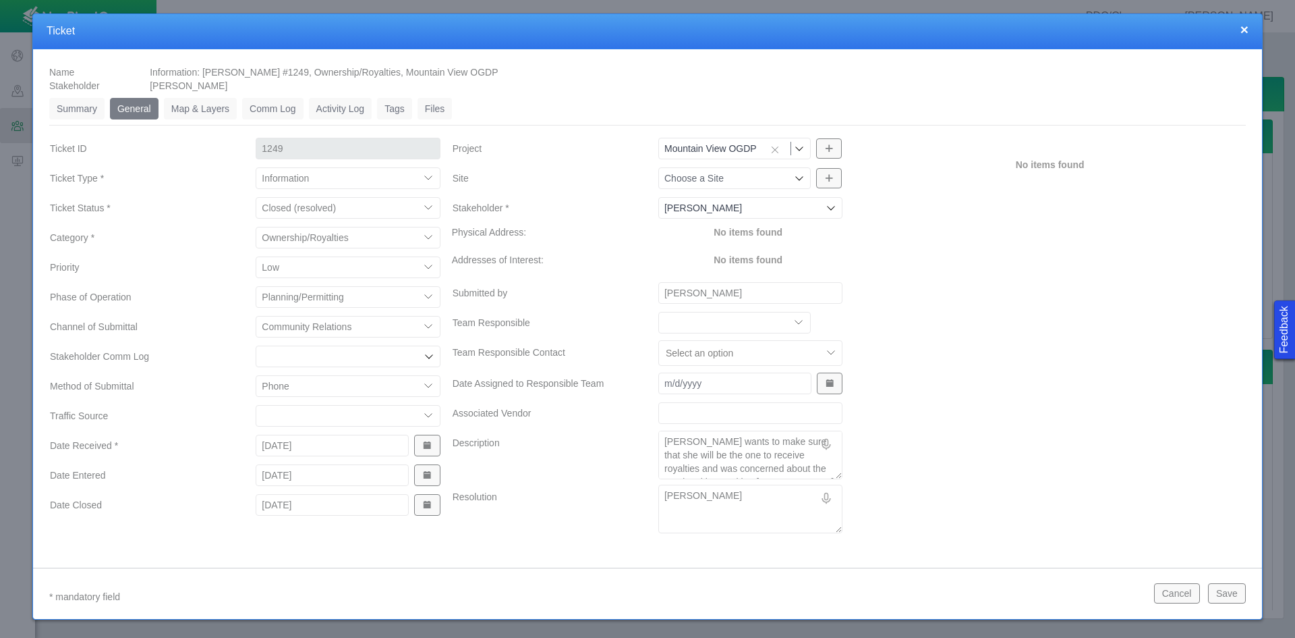
type textarea "[PERSON_NAME]"
type textarea "x"
type textarea "[PERSON_NAME]"
type textarea "x"
type textarea "[PERSON_NAME] re"
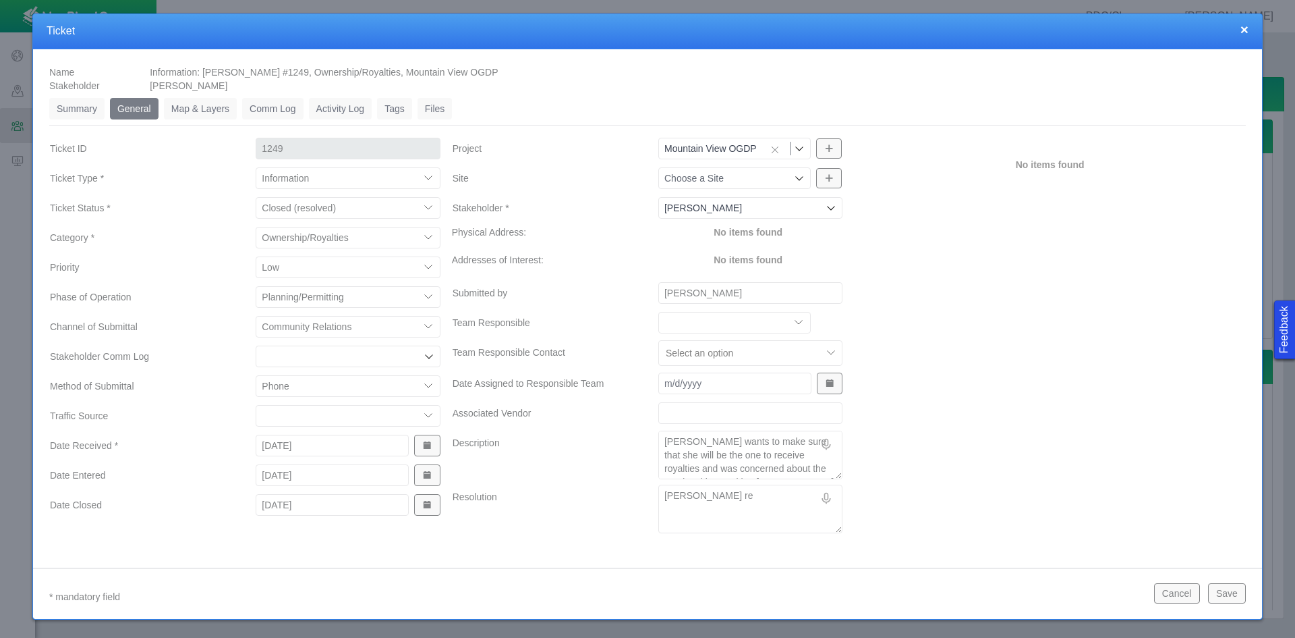
type textarea "x"
type textarea "[PERSON_NAME] ret"
type textarea "x"
type textarea "[PERSON_NAME]"
type textarea "x"
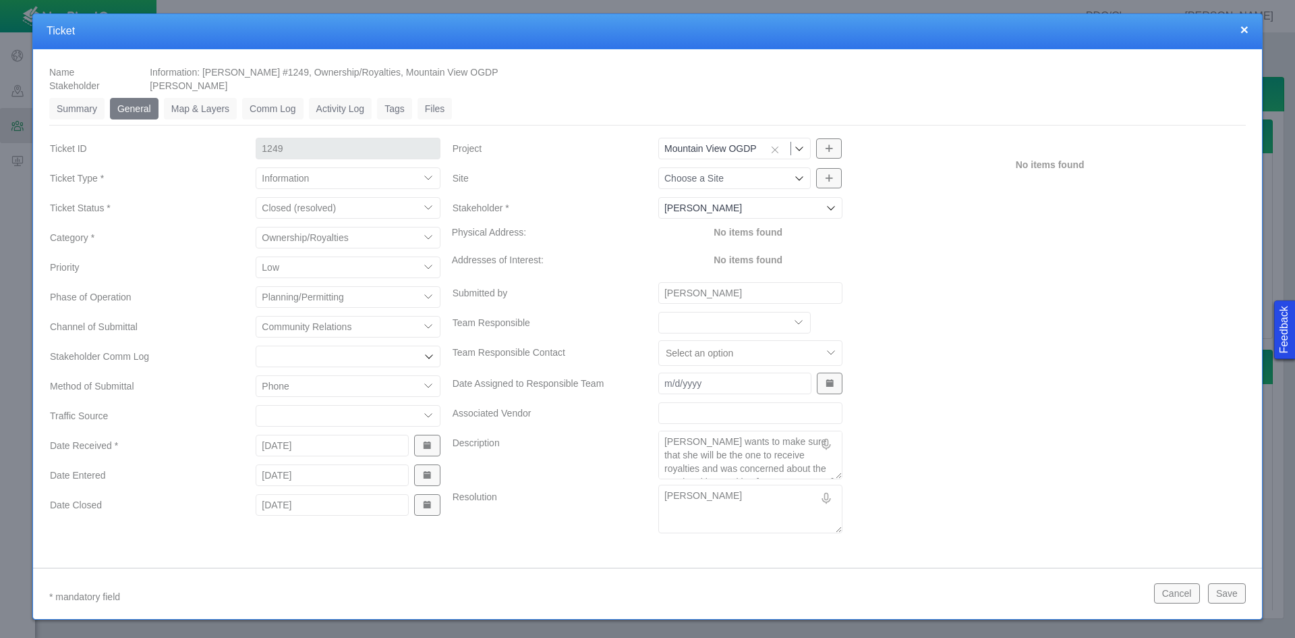
type textarea "[PERSON_NAME] retur"
type textarea "x"
type textarea "[PERSON_NAME] return"
type textarea "x"
type textarea "[PERSON_NAME] returne"
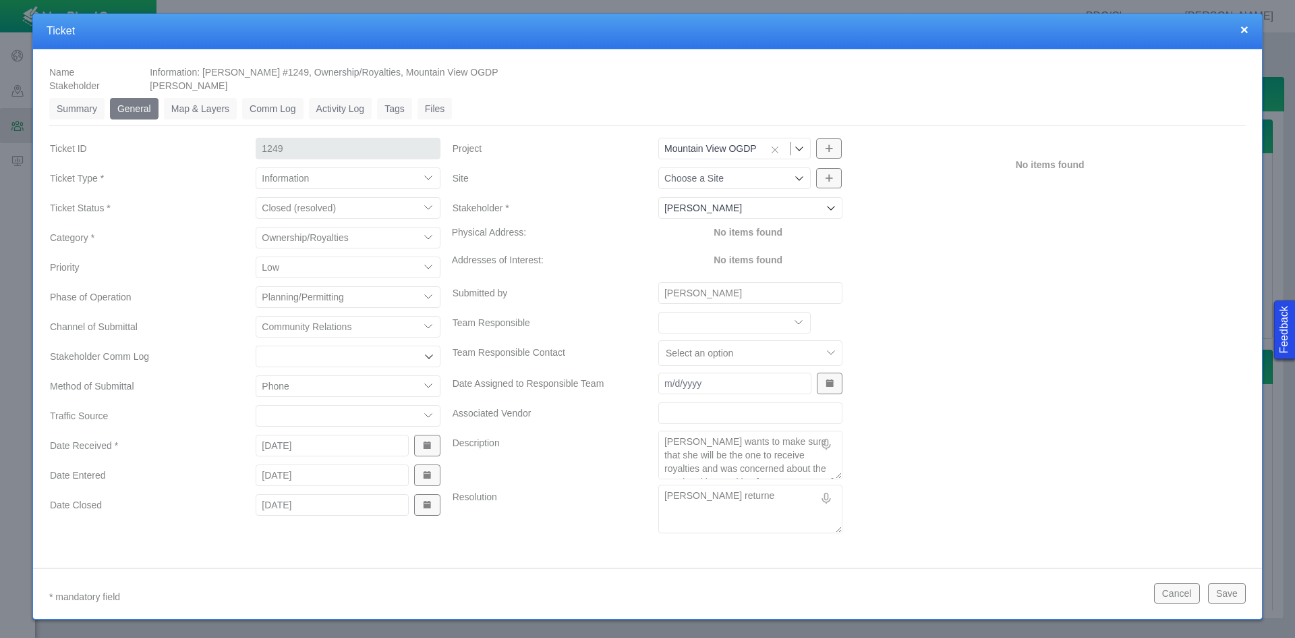
type textarea "x"
type textarea "[PERSON_NAME] returned"
type textarea "x"
type textarea "[PERSON_NAME] returned"
type textarea "x"
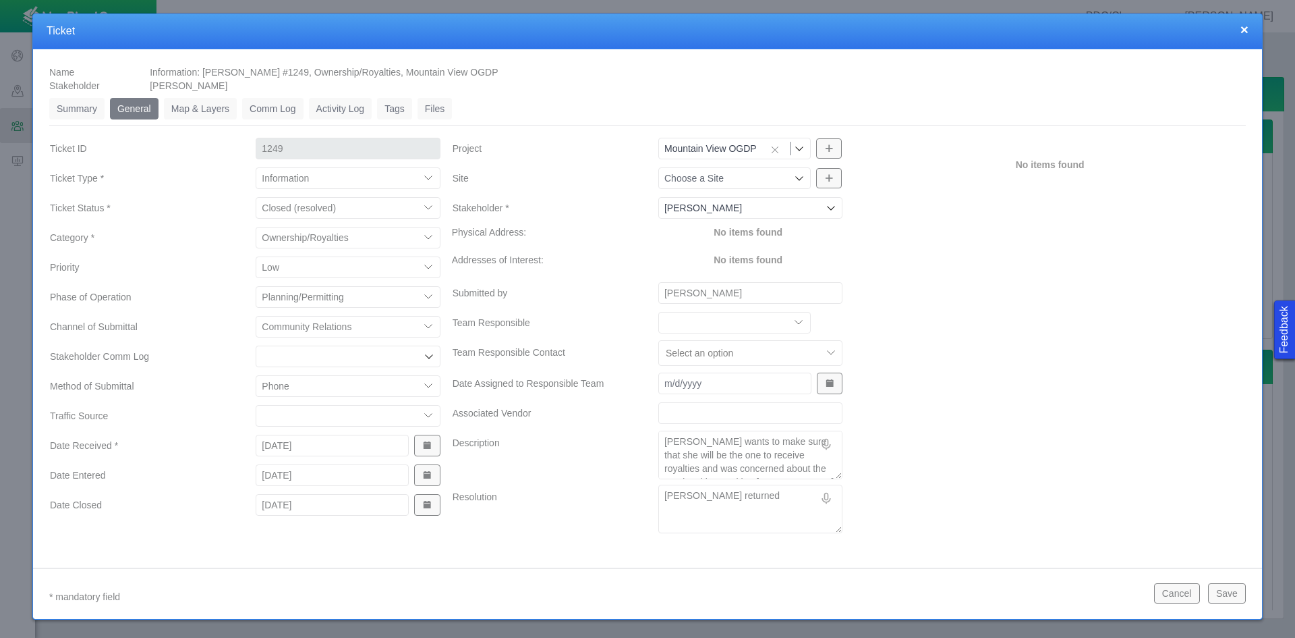
type textarea "[PERSON_NAME] returned h"
type textarea "x"
type textarea "[PERSON_NAME] returned he"
type textarea "x"
type textarea "[PERSON_NAME] returned her"
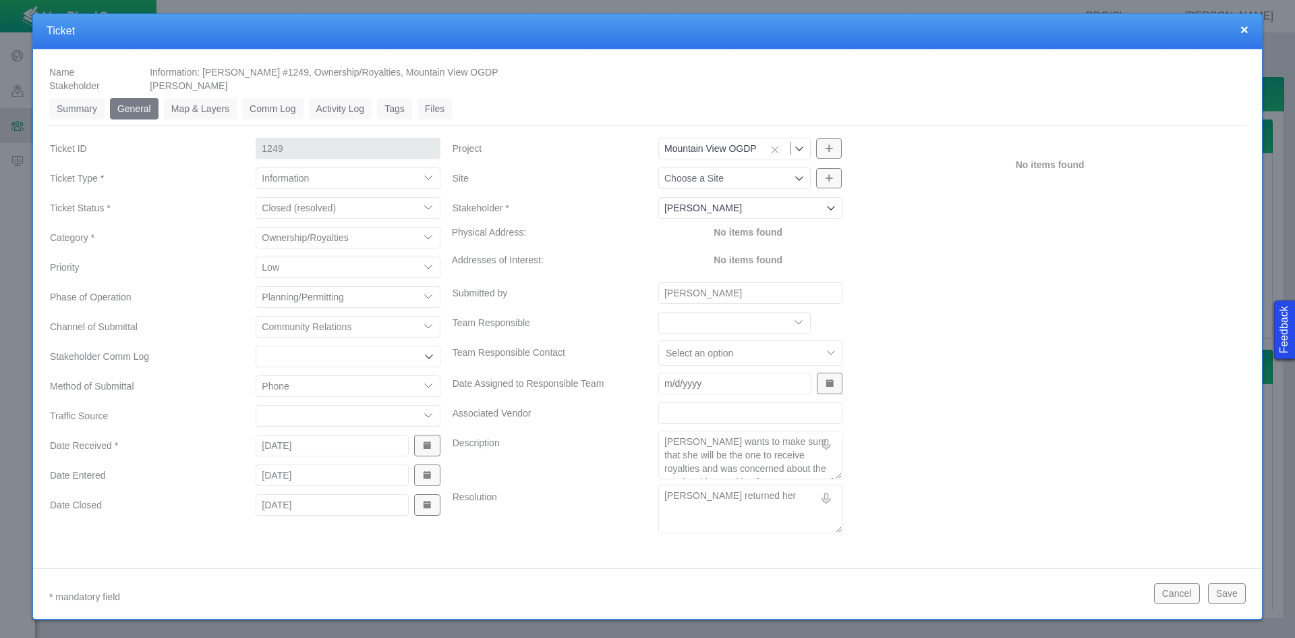
type textarea "x"
type textarea "[PERSON_NAME] returned her"
type textarea "x"
type textarea "[PERSON_NAME] returned her c"
type textarea "x"
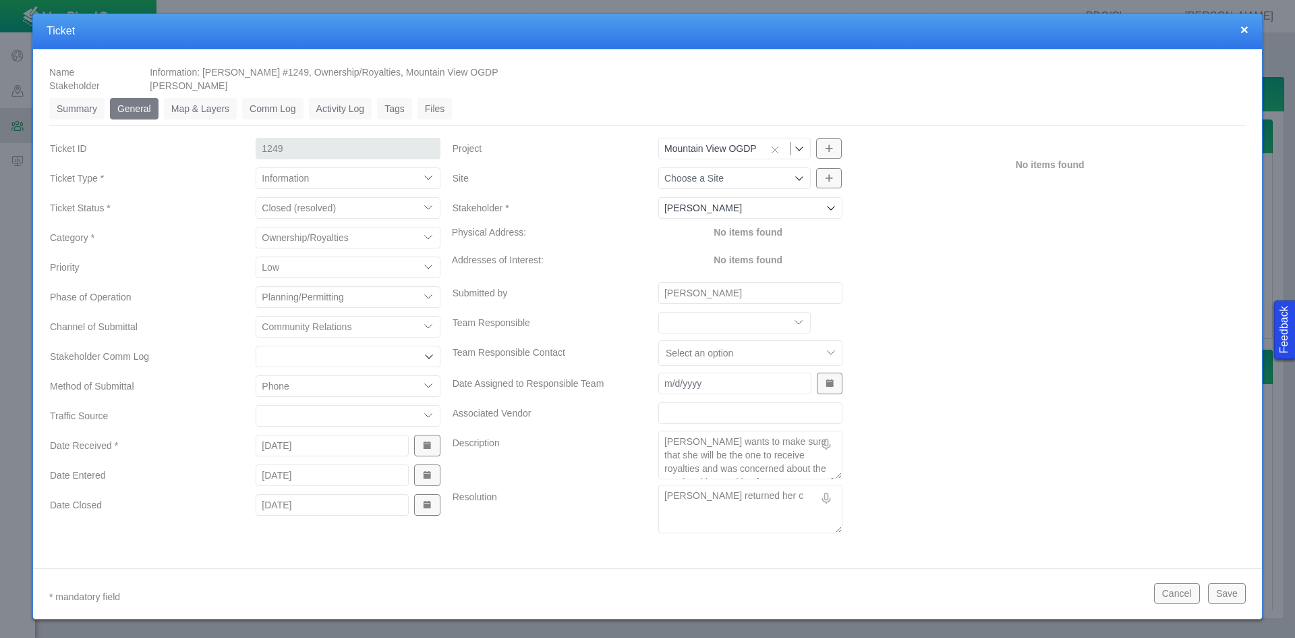
type textarea "[PERSON_NAME] returned her ca"
type textarea "x"
type textarea "[PERSON_NAME] returned her cal"
type textarea "x"
type textarea "[PERSON_NAME] returned her call"
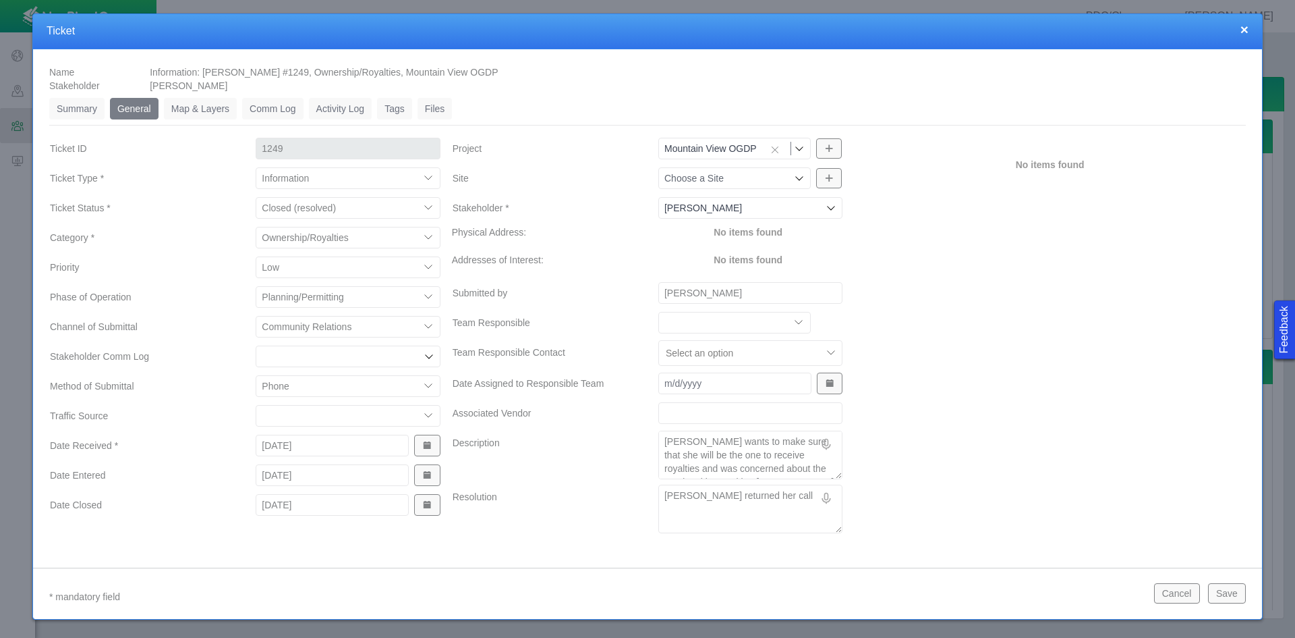
type textarea "x"
type textarea "[PERSON_NAME] returned her call"
click at [1229, 592] on button "Save" at bounding box center [1227, 593] width 38 height 20
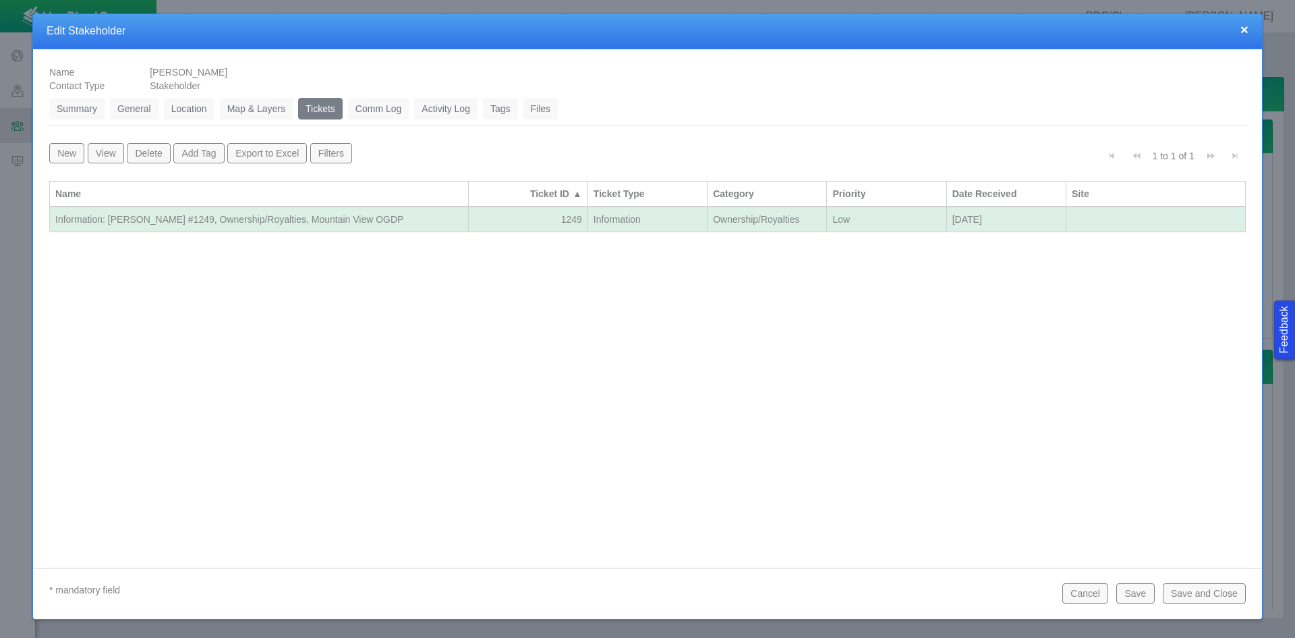
click at [1223, 592] on button "Save and Close" at bounding box center [1204, 593] width 83 height 20
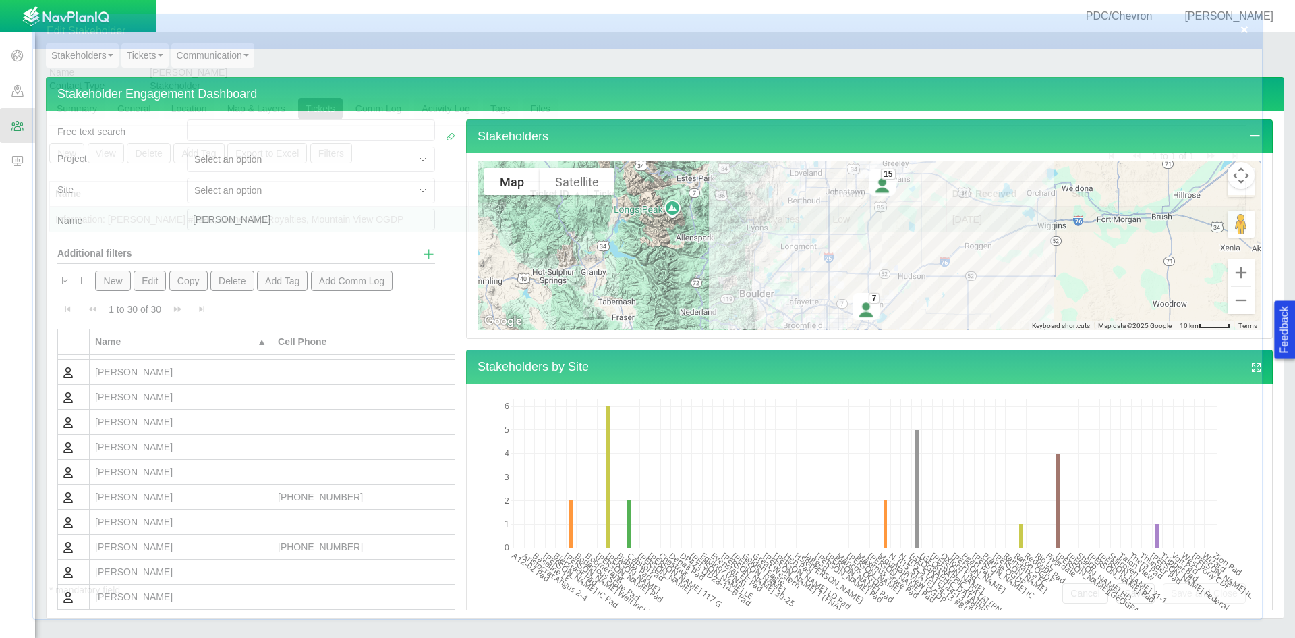
scroll to position [0, 0]
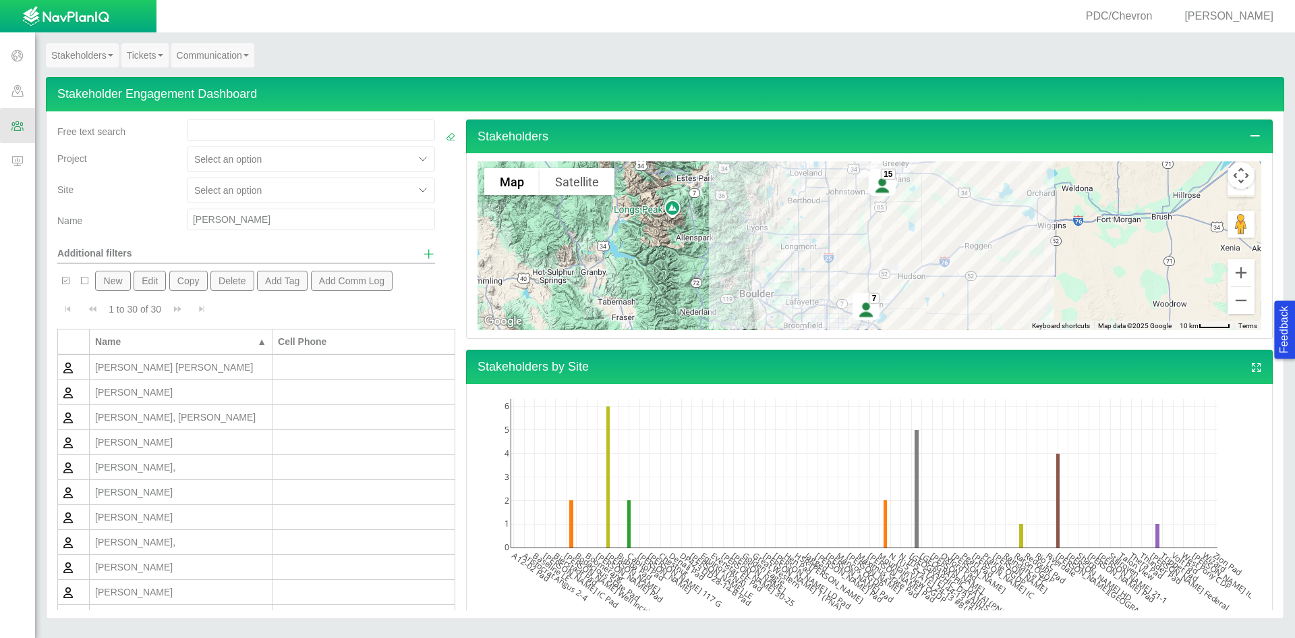
click at [223, 215] on input "[PERSON_NAME]" at bounding box center [311, 219] width 248 height 22
type input "r"
type input "tronco"
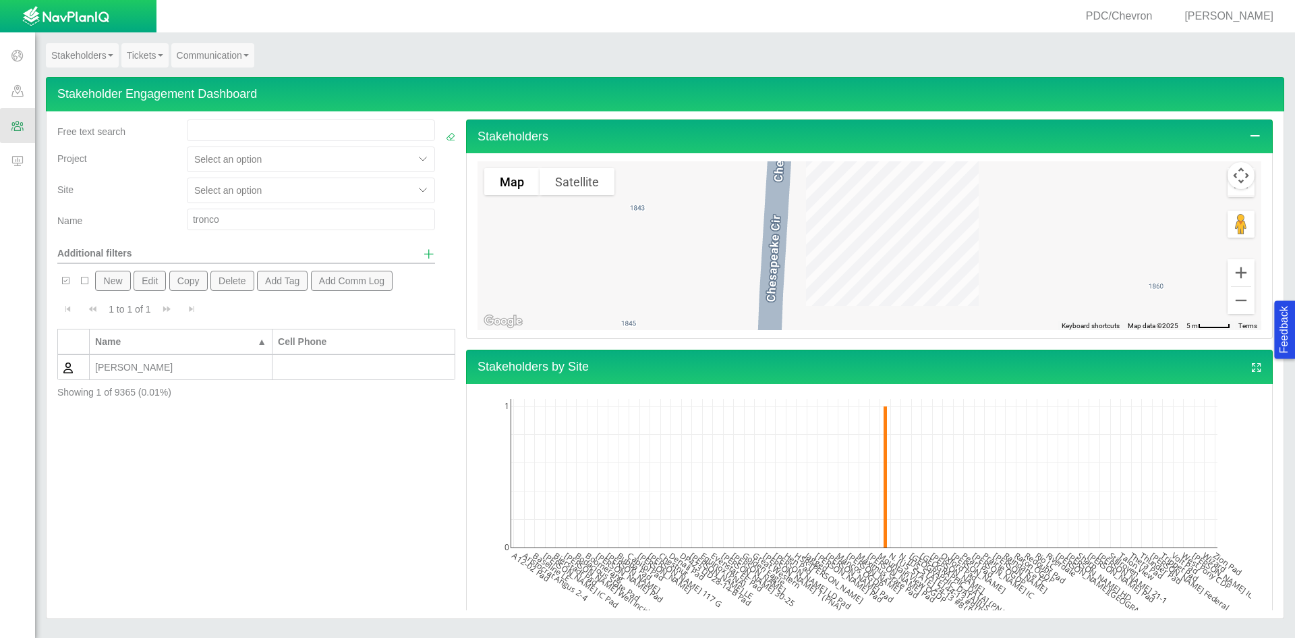
click at [222, 371] on div "[PERSON_NAME]" at bounding box center [180, 366] width 171 height 13
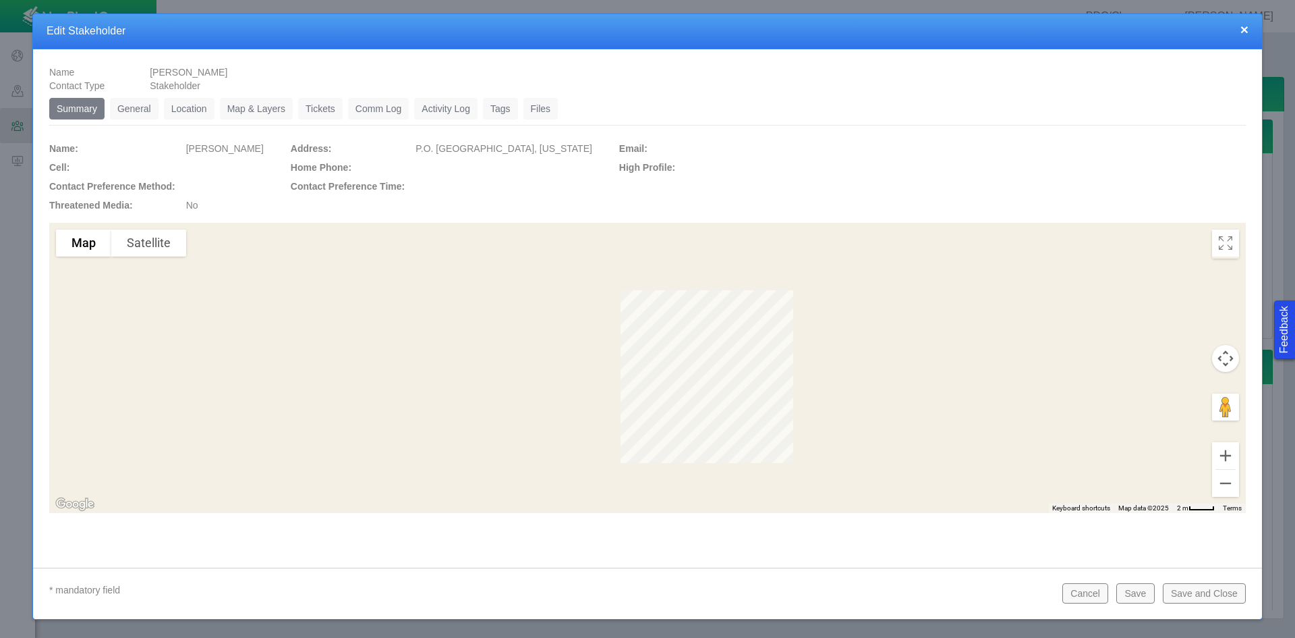
click at [143, 116] on link "General" at bounding box center [134, 109] width 49 height 22
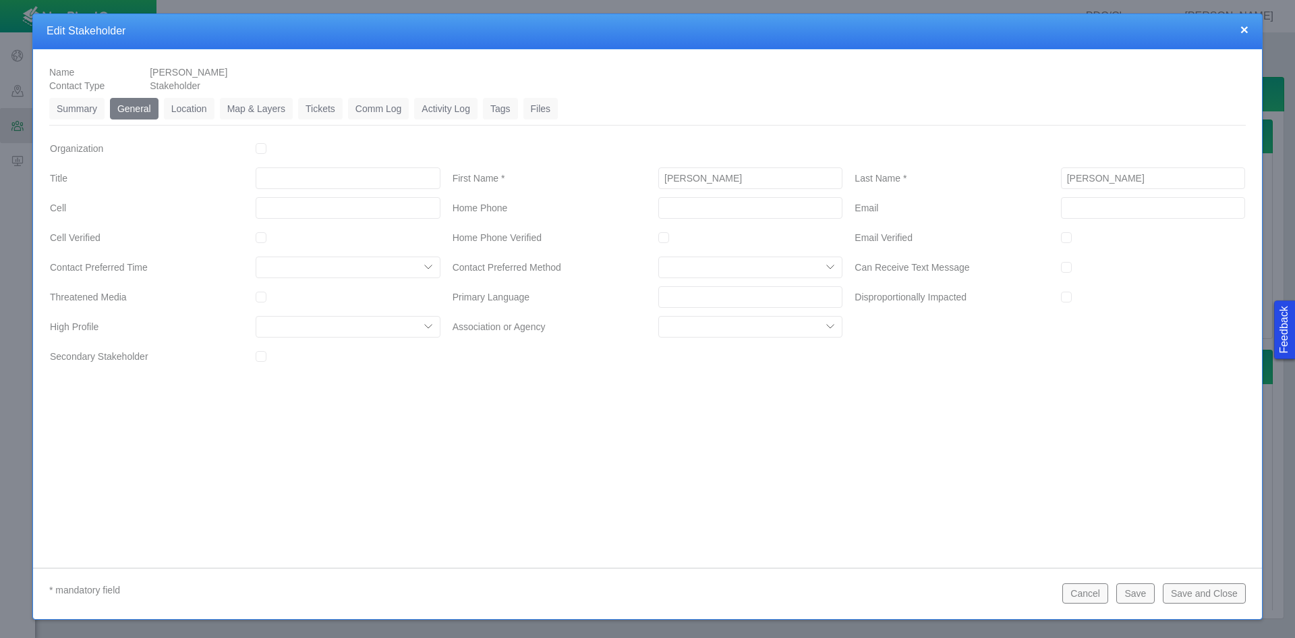
click at [202, 108] on link "Location" at bounding box center [189, 109] width 51 height 22
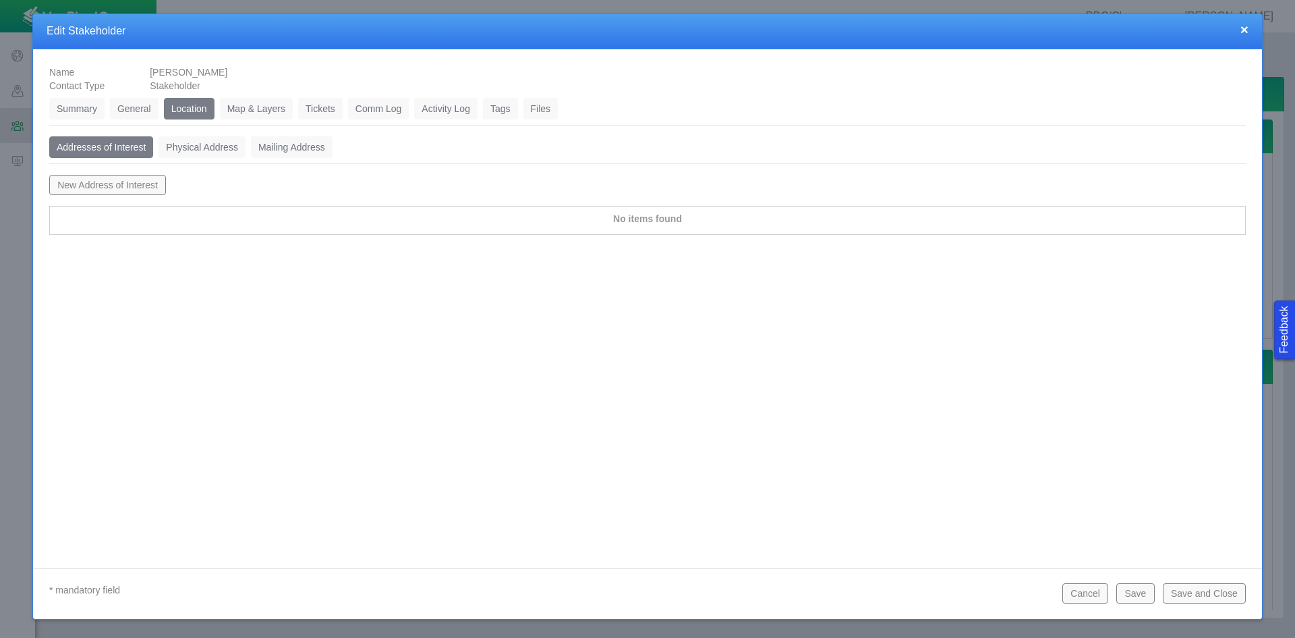
click at [1090, 588] on button "Cancel" at bounding box center [1086, 593] width 46 height 20
